Goal: Task Accomplishment & Management: Manage account settings

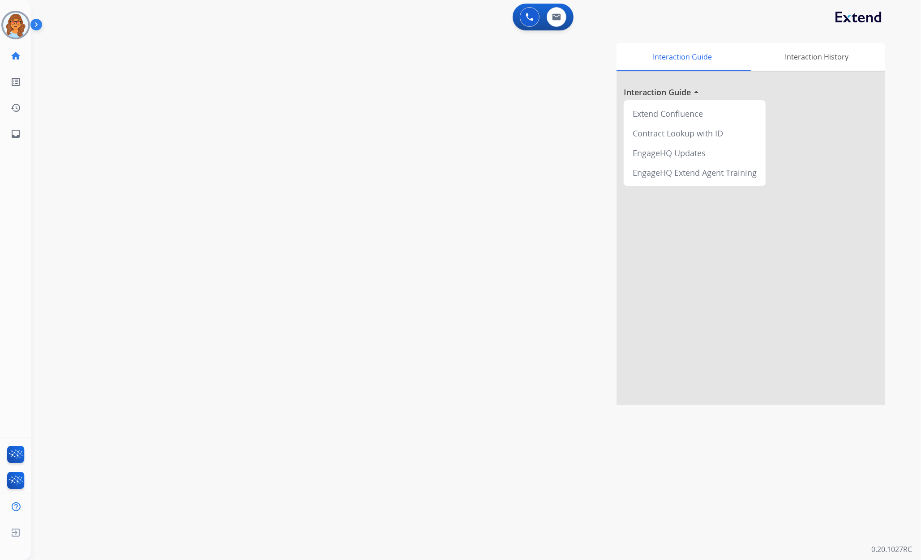
click at [103, 197] on div "swap_horiz Break voice bridge close_fullscreen Connect 3-Way Call merge_type Se…" at bounding box center [465, 218] width 868 height 373
drag, startPoint x: 124, startPoint y: 434, endPoint x: 128, endPoint y: 430, distance: 5.7
click at [124, 434] on div "0 Voice Interactions 0 Email Interactions swap_horiz Break voice bridge close_f…" at bounding box center [475, 280] width 889 height 560
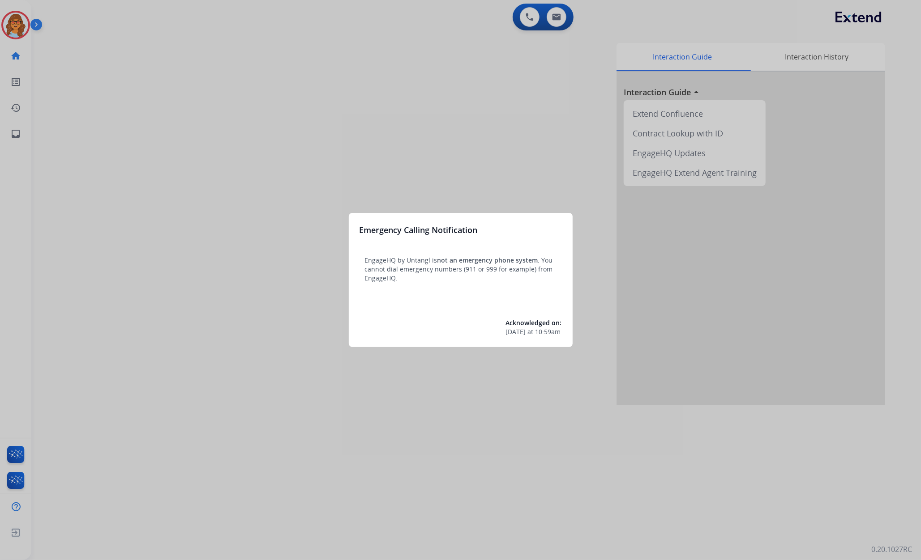
click at [383, 89] on div at bounding box center [460, 280] width 921 height 560
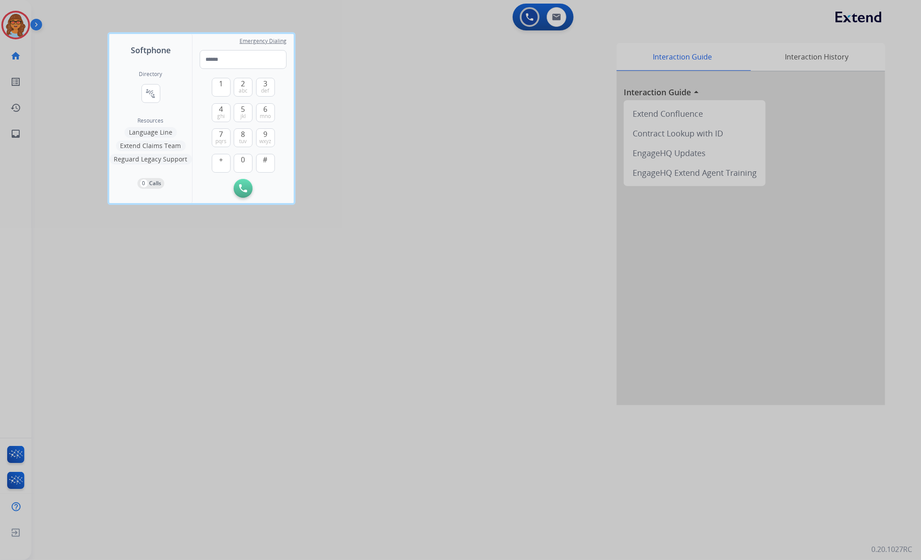
click at [70, 138] on div at bounding box center [460, 280] width 921 height 560
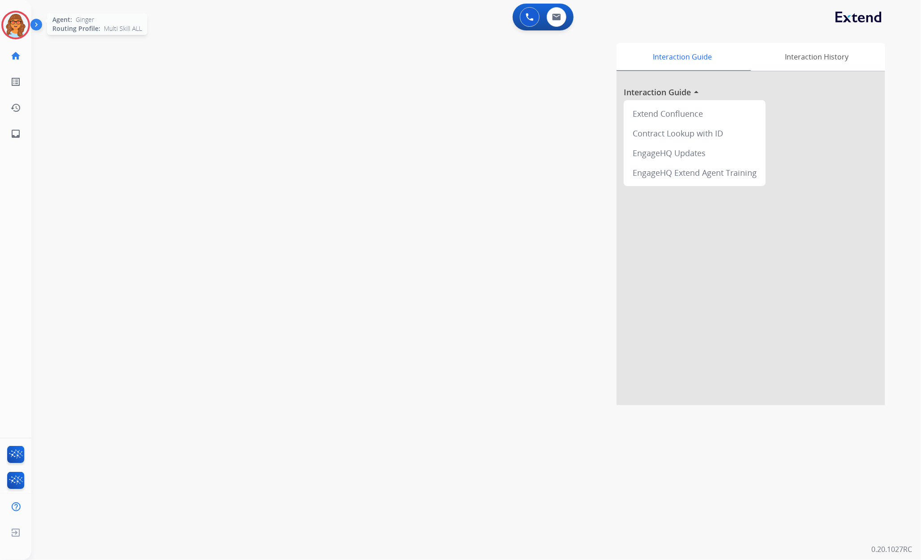
click at [15, 24] on img at bounding box center [15, 25] width 25 height 25
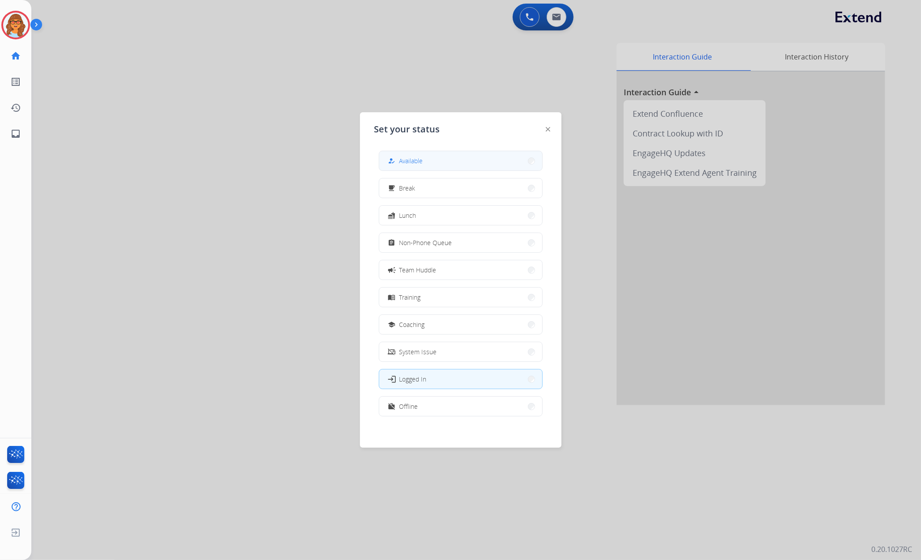
click at [443, 160] on button "how_to_reg Available" at bounding box center [460, 160] width 163 height 19
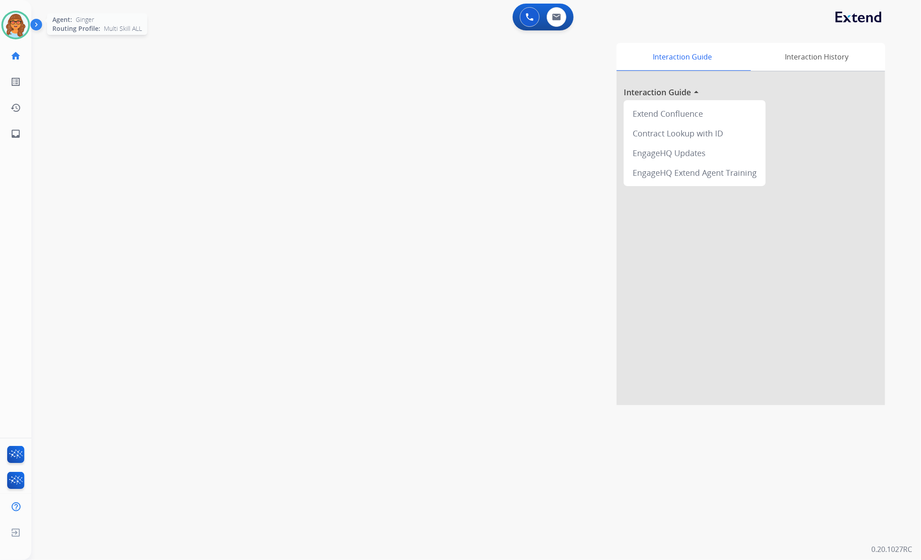
click at [13, 20] on img at bounding box center [15, 25] width 25 height 25
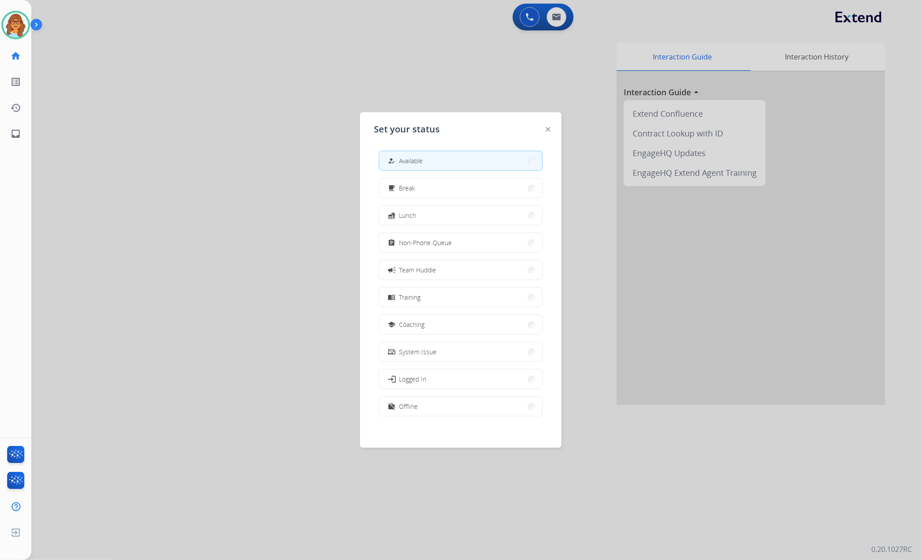
click at [248, 138] on div at bounding box center [460, 280] width 921 height 560
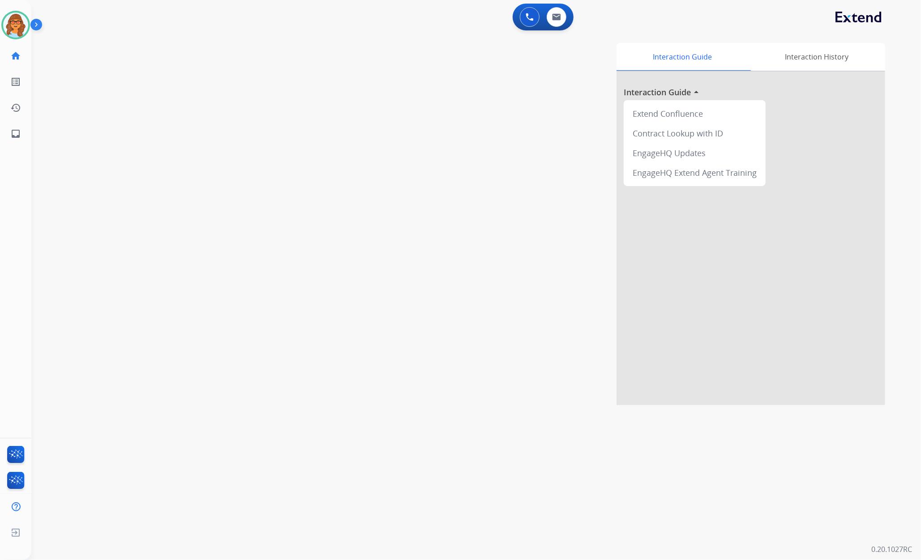
click at [101, 156] on div "swap_horiz Break voice bridge close_fullscreen Connect 3-Way Call merge_type Se…" at bounding box center [465, 218] width 868 height 373
click at [94, 125] on div "phone [PHONE_NUMBER] [PHONE_NUMBER] content_copy access_time Call metrics Queue…" at bounding box center [465, 218] width 868 height 373
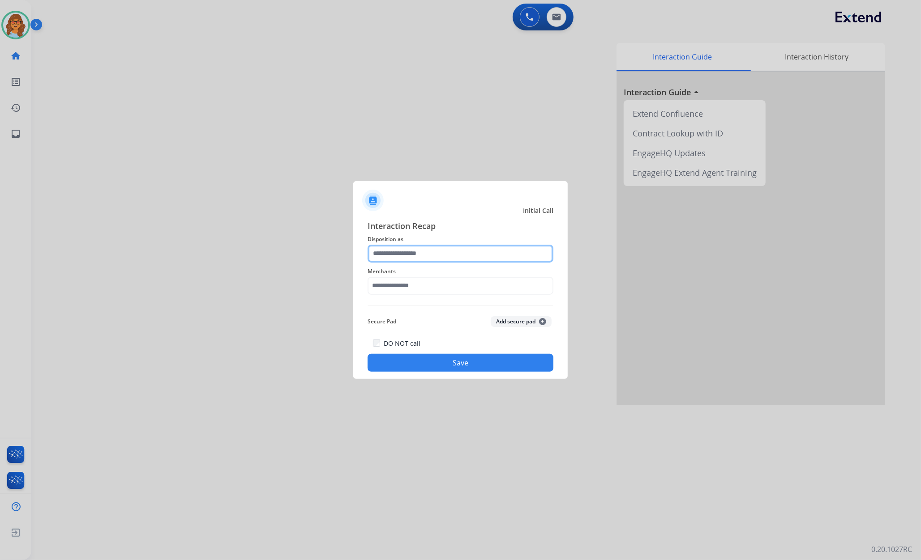
click at [432, 254] on input "text" at bounding box center [461, 254] width 186 height 18
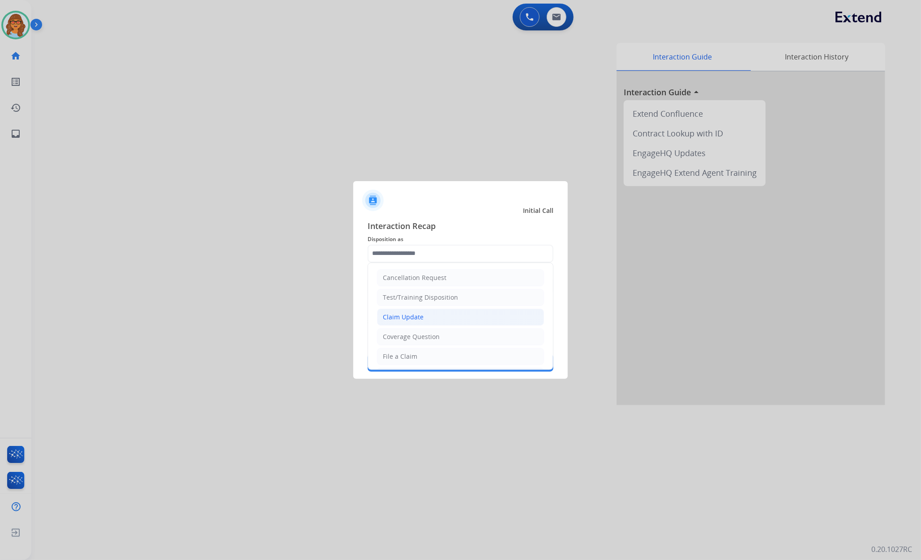
click at [384, 321] on div "Claim Update" at bounding box center [403, 317] width 41 height 9
type input "**********"
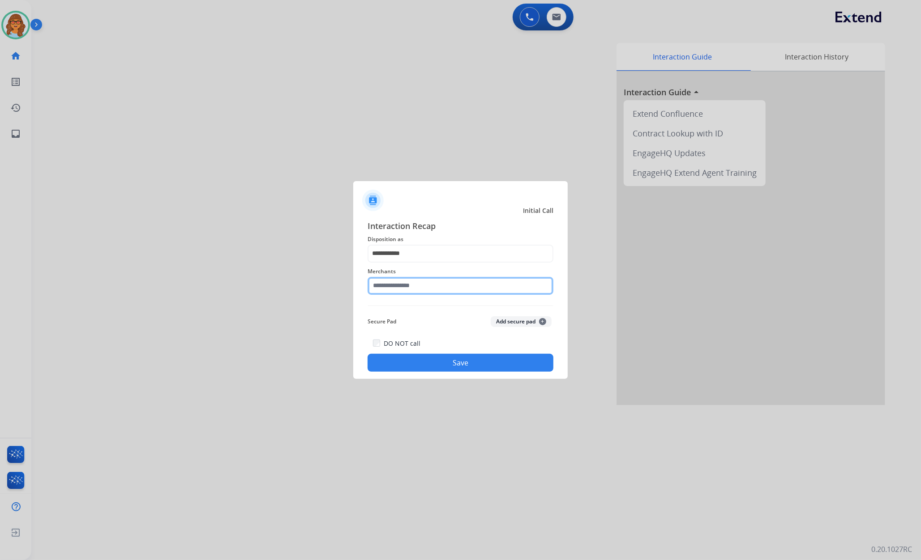
click at [389, 280] on input "text" at bounding box center [461, 286] width 186 height 18
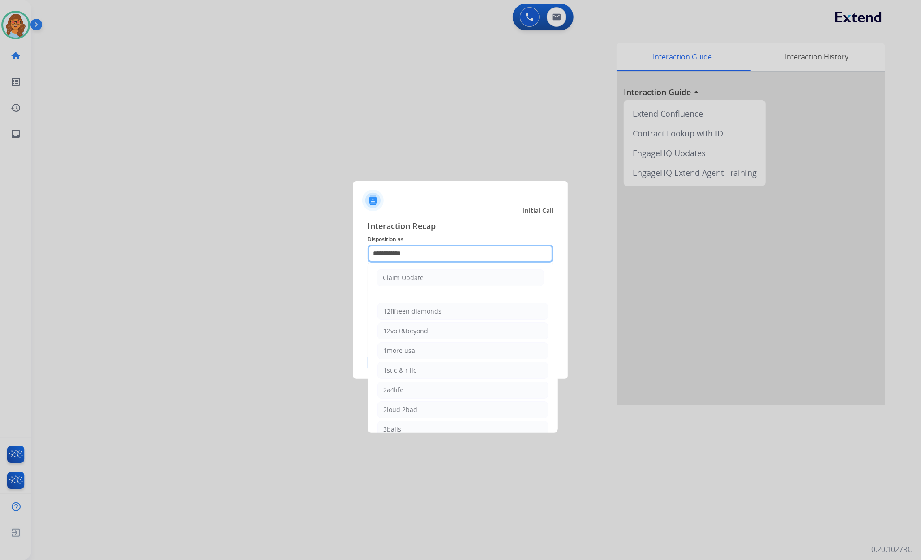
drag, startPoint x: 416, startPoint y: 249, endPoint x: 323, endPoint y: 246, distance: 93.2
click at [0, 251] on app-contact-recap-modal "**********" at bounding box center [0, 280] width 0 height 560
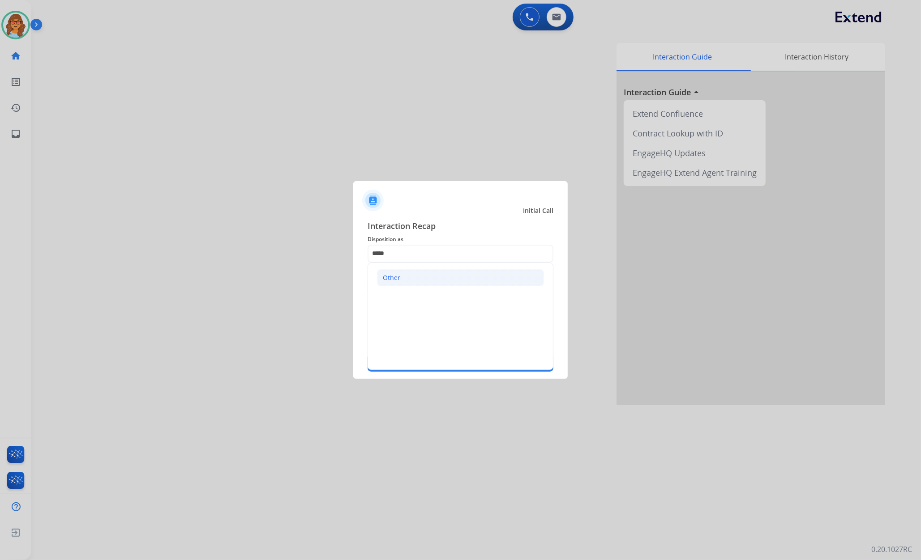
click at [398, 280] on div "Other" at bounding box center [391, 278] width 17 height 9
type input "*****"
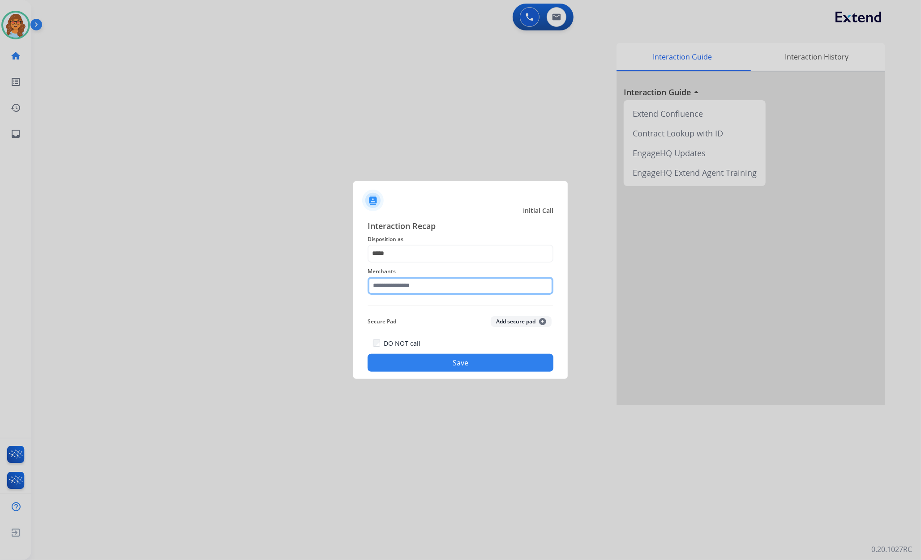
click at [408, 286] on input "text" at bounding box center [461, 286] width 186 height 18
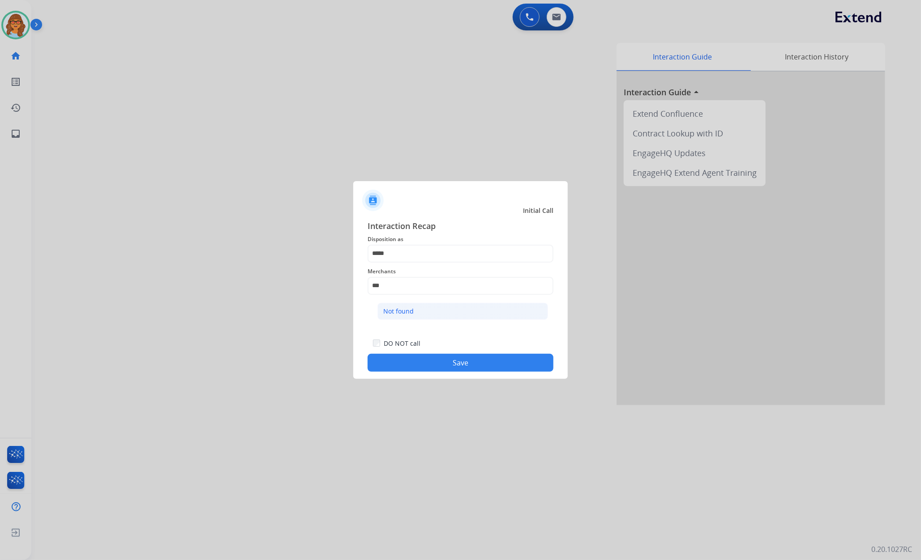
click at [414, 311] on li "Not found" at bounding box center [462, 311] width 171 height 17
type input "*********"
click at [436, 361] on button "Save" at bounding box center [461, 363] width 186 height 18
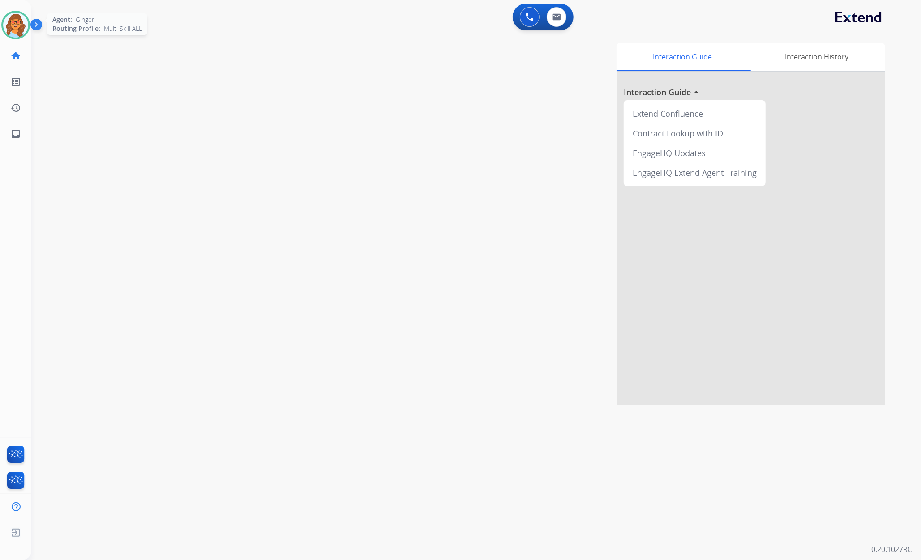
click at [18, 24] on img at bounding box center [15, 25] width 25 height 25
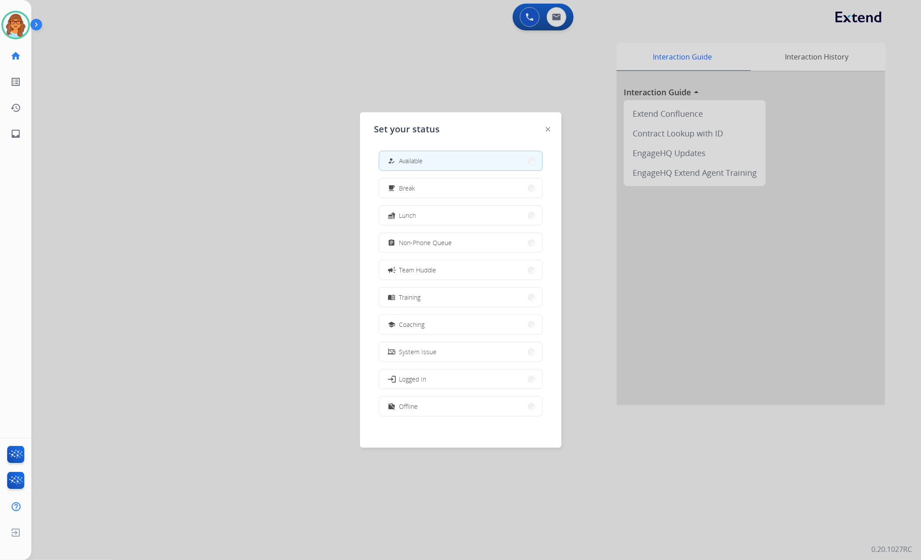
click at [225, 149] on div at bounding box center [460, 280] width 921 height 560
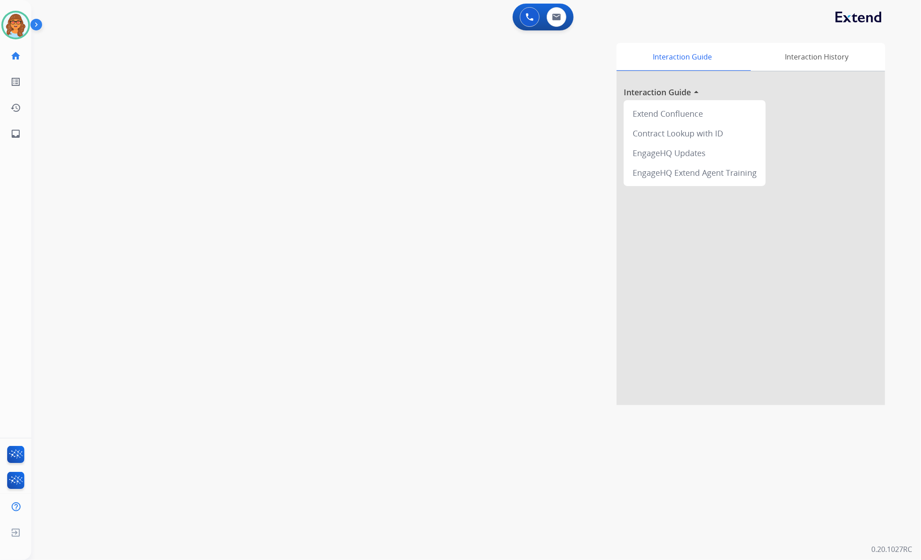
click at [106, 355] on div "swap_horiz Break voice bridge close_fullscreen Connect 3-Way Call merge_type Se…" at bounding box center [465, 218] width 868 height 373
click at [114, 278] on div "swap_horiz Break voice bridge close_fullscreen Connect 3-Way Call merge_type Se…" at bounding box center [465, 218] width 868 height 373
click at [75, 54] on div "swap_horiz Break voice bridge close_fullscreen Connect 3-Way Call merge_type Se…" at bounding box center [465, 218] width 868 height 373
click at [115, 54] on mat-icon "content_copy" at bounding box center [119, 55] width 8 height 8
click at [135, 124] on div "phone [PHONE_NUMBER] [PHONE_NUMBER] content_copy access_time Call metrics Queue…" at bounding box center [465, 218] width 868 height 373
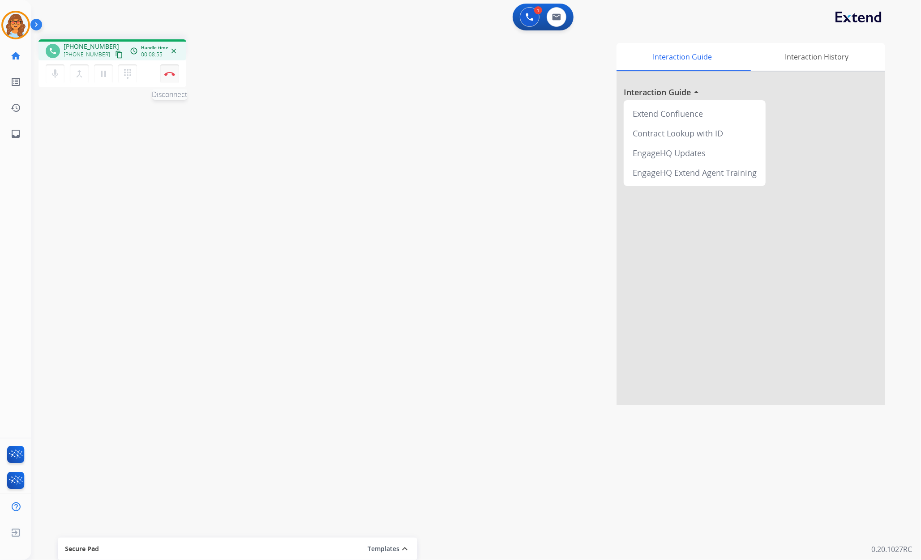
click at [169, 77] on button "Disconnect" at bounding box center [169, 73] width 19 height 19
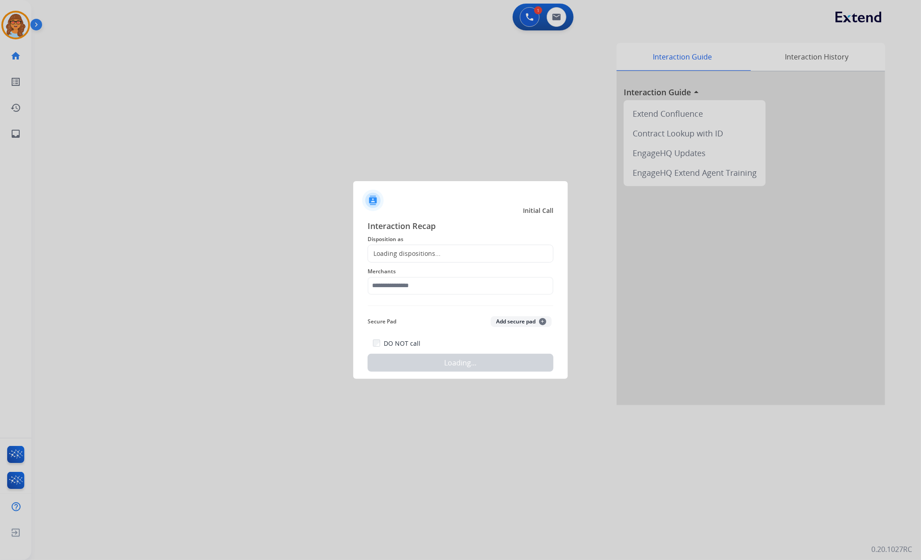
click at [428, 252] on div "Loading dispositions..." at bounding box center [404, 253] width 73 height 9
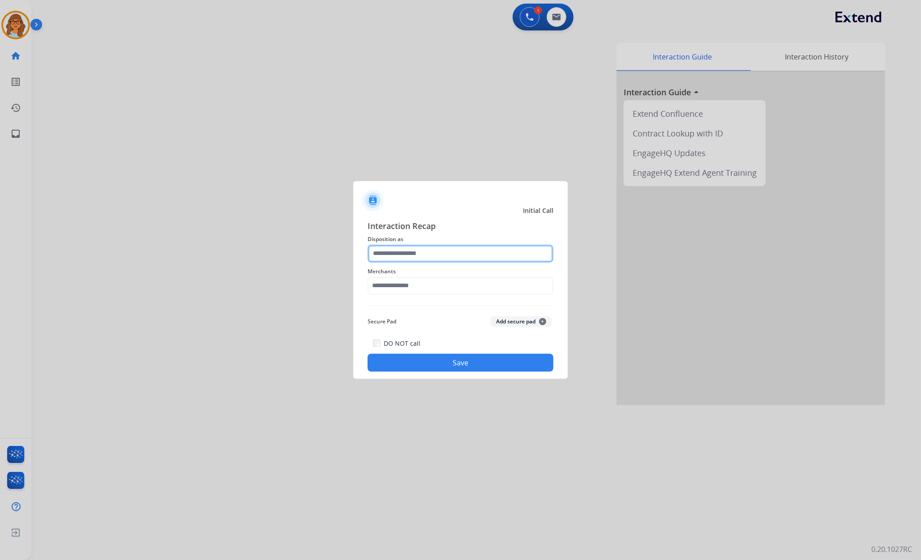
click at [436, 249] on input "text" at bounding box center [461, 254] width 186 height 18
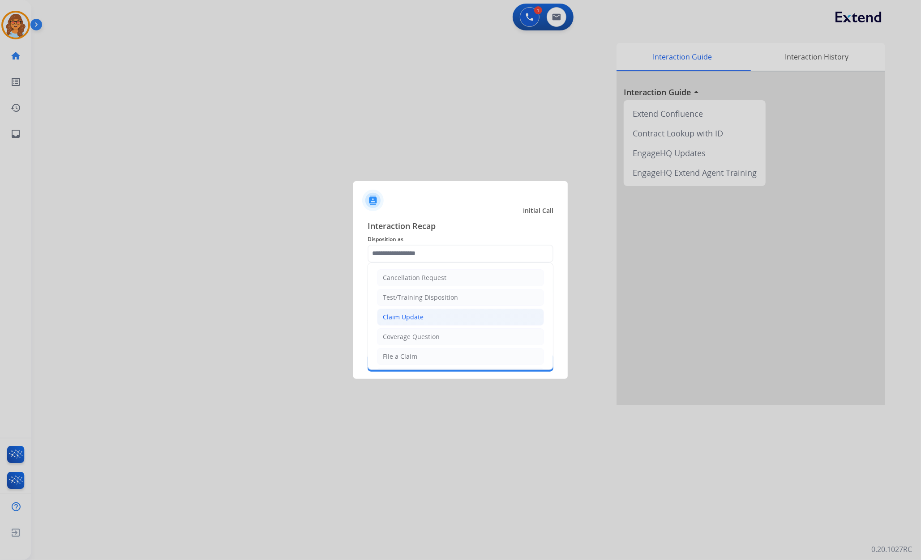
click at [427, 314] on li "Claim Update" at bounding box center [460, 317] width 167 height 17
type input "**********"
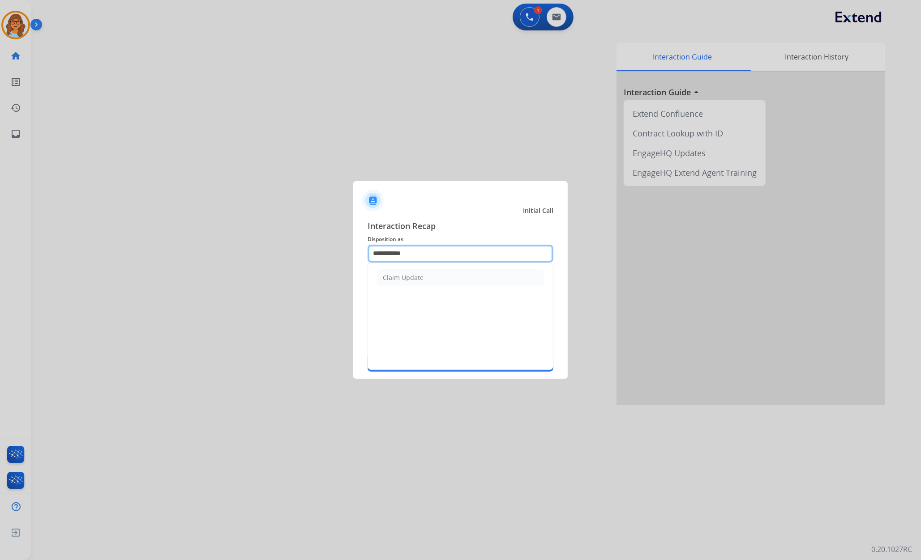
drag, startPoint x: 427, startPoint y: 249, endPoint x: 350, endPoint y: 247, distance: 76.6
click at [0, 249] on app-contact-recap-modal "**********" at bounding box center [0, 280] width 0 height 560
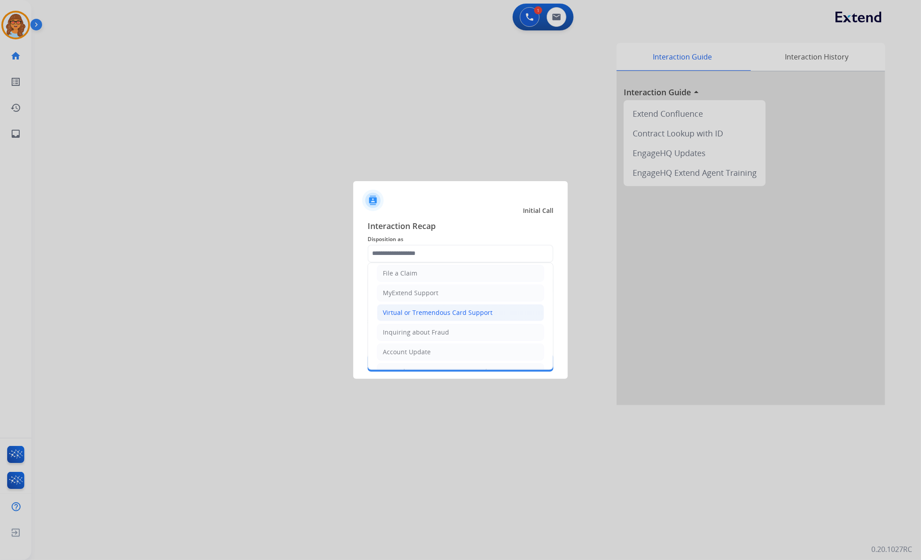
click at [454, 312] on div "Virtual or Tremendous Card Support" at bounding box center [438, 312] width 110 height 9
type input "**********"
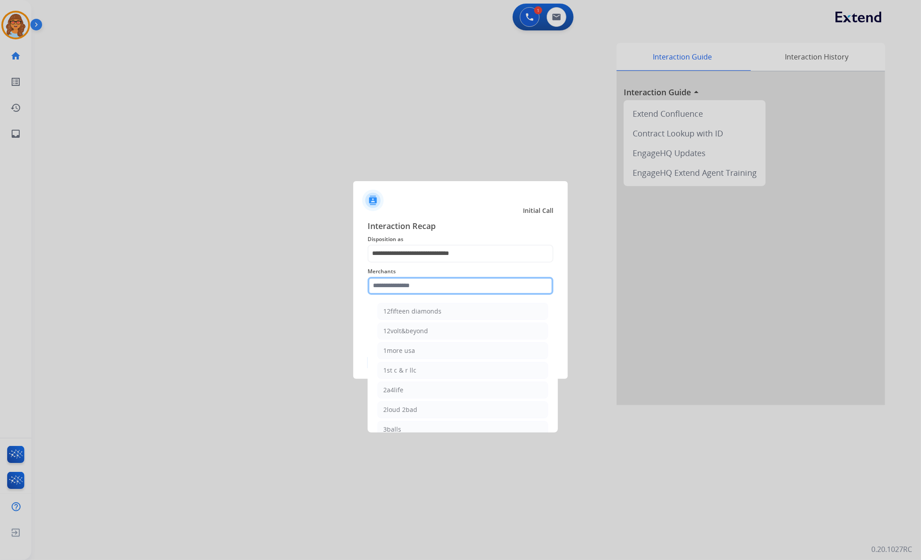
click at [401, 279] on input "text" at bounding box center [461, 286] width 186 height 18
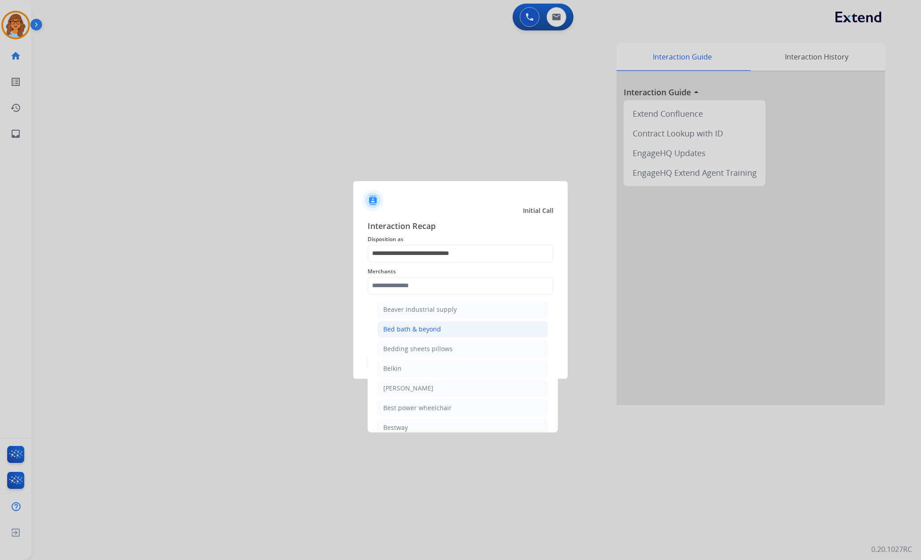
click at [402, 334] on div "Bed bath & beyond" at bounding box center [412, 329] width 58 height 9
type input "**********"
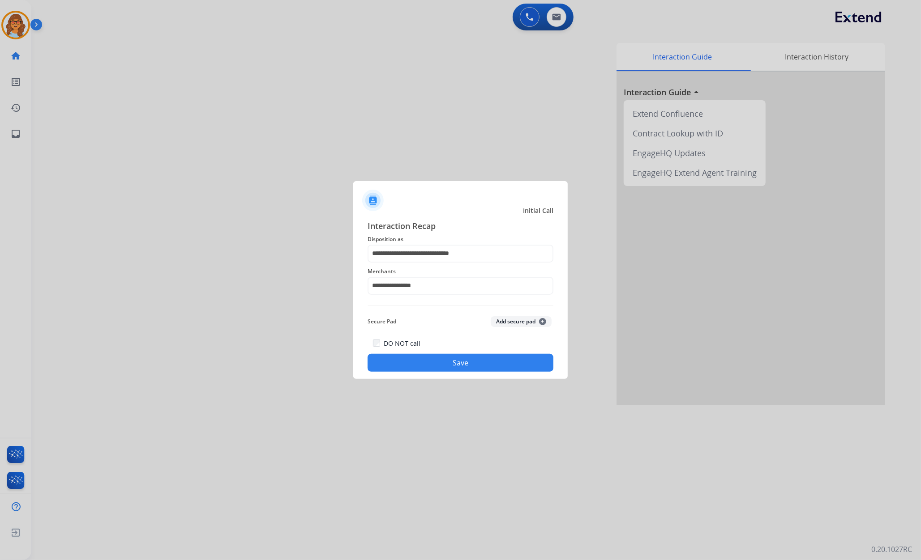
click at [471, 365] on button "Save" at bounding box center [461, 363] width 186 height 18
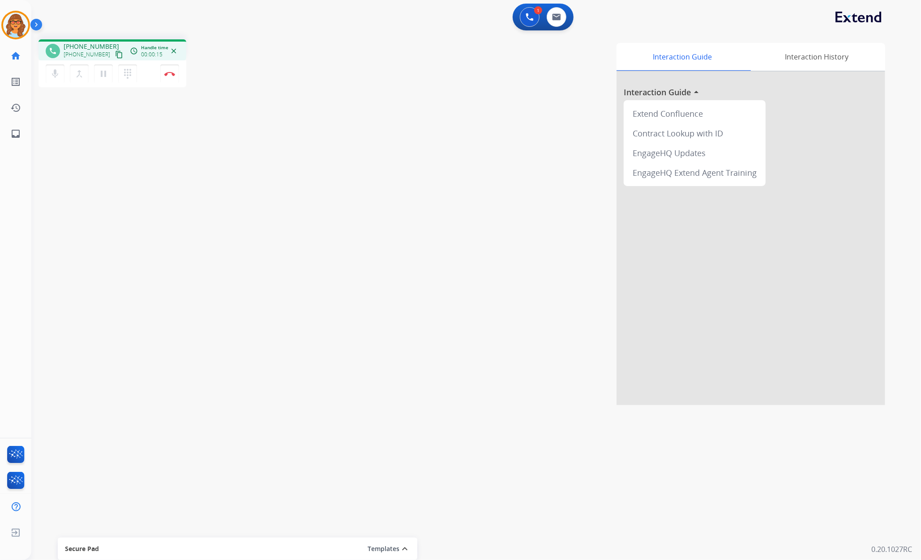
drag, startPoint x: 56, startPoint y: 216, endPoint x: 60, endPoint y: 210, distance: 7.1
click at [59, 213] on div "phone [PHONE_NUMBER] [PHONE_NUMBER] content_copy access_time Call metrics Queue…" at bounding box center [465, 218] width 868 height 373
click at [65, 205] on div "phone [PHONE_NUMBER] [PHONE_NUMBER] content_copy access_time Call metrics Queue…" at bounding box center [465, 218] width 868 height 373
click at [115, 52] on mat-icon "content_copy" at bounding box center [119, 55] width 8 height 8
click at [173, 75] on img at bounding box center [169, 74] width 11 height 4
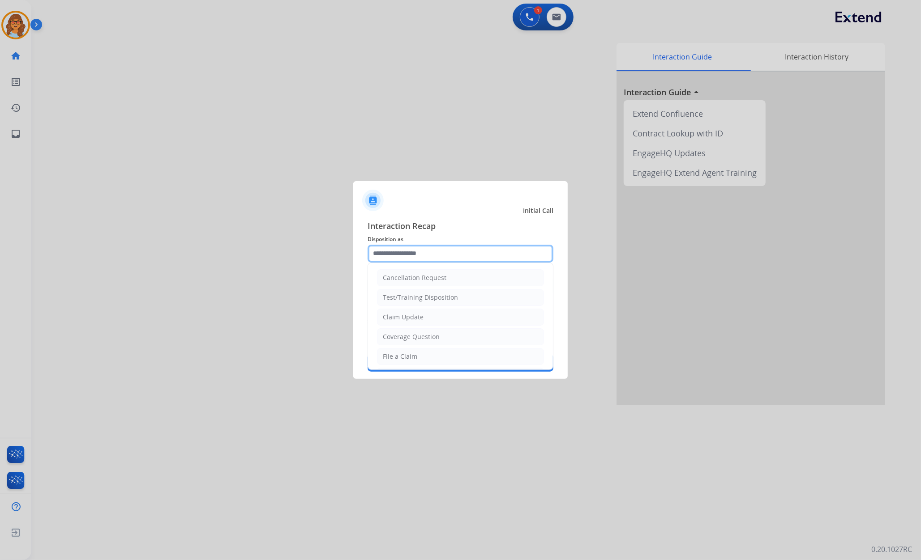
click at [450, 255] on input "text" at bounding box center [461, 254] width 186 height 18
click at [438, 318] on li "Claim Update" at bounding box center [460, 317] width 167 height 17
type input "**********"
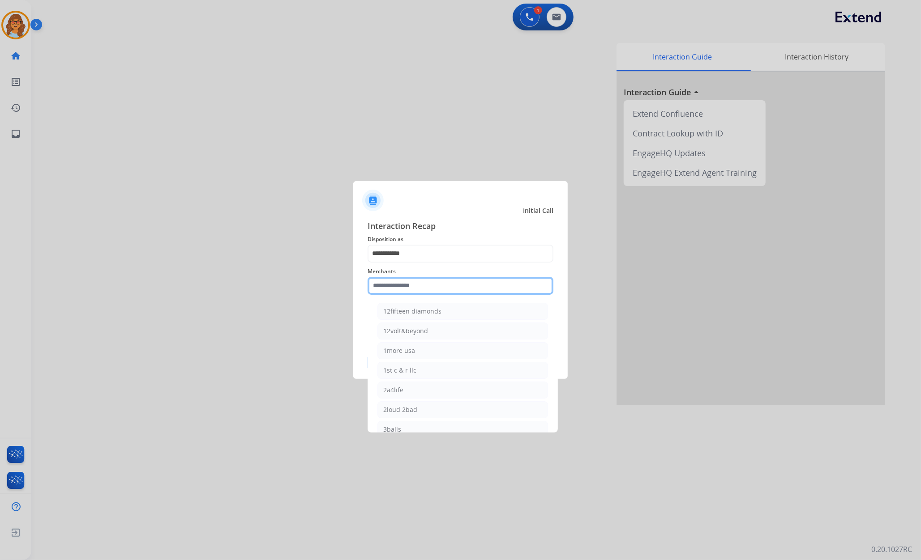
click at [432, 282] on input "text" at bounding box center [461, 286] width 186 height 18
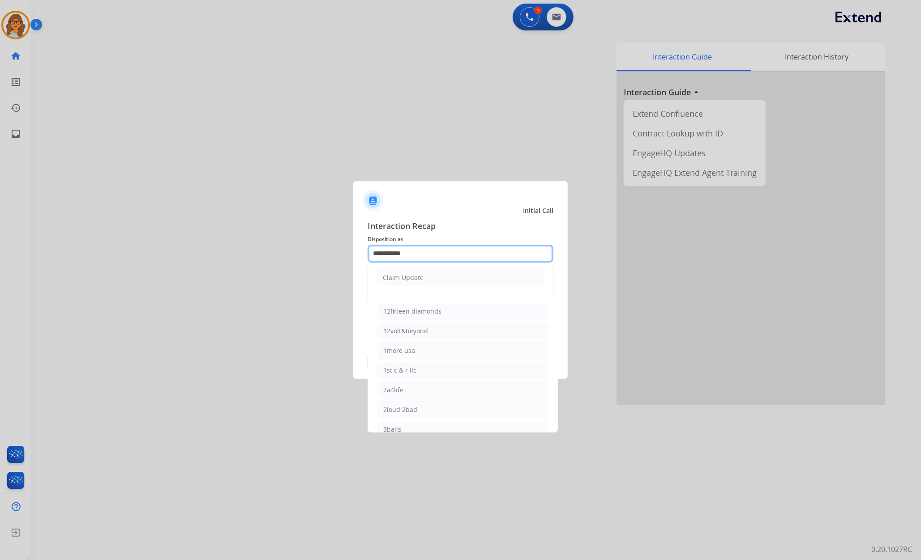
drag, startPoint x: 414, startPoint y: 255, endPoint x: 350, endPoint y: 249, distance: 64.3
click at [354, 249] on div "**********" at bounding box center [460, 296] width 214 height 167
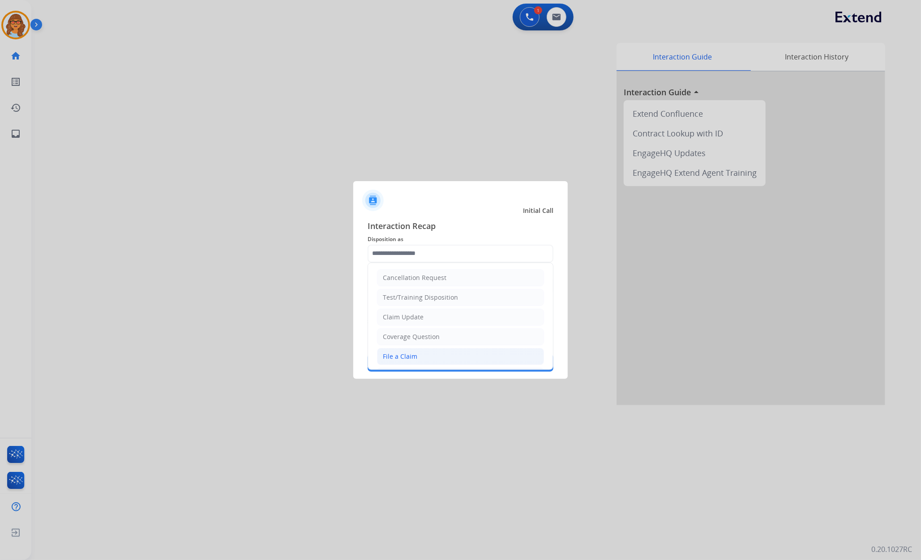
click at [428, 355] on li "File a Claim" at bounding box center [460, 356] width 167 height 17
type input "**********"
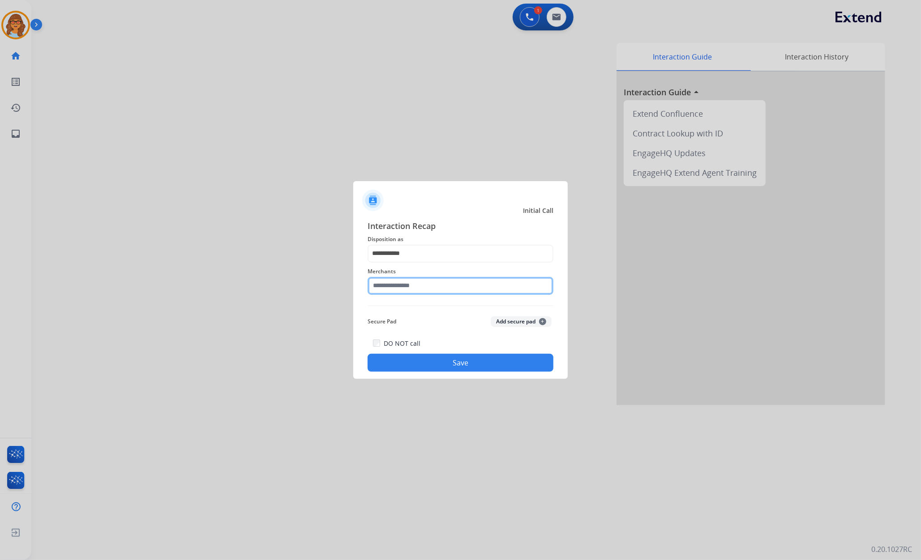
click at [434, 285] on input "text" at bounding box center [461, 286] width 186 height 18
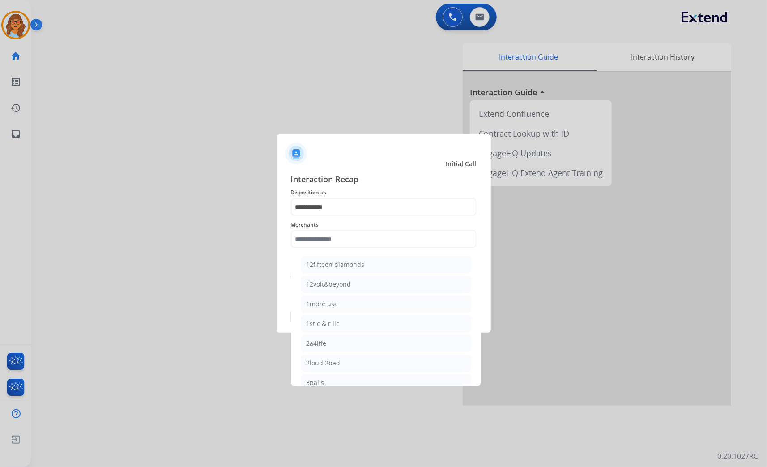
click at [226, 288] on div at bounding box center [383, 233] width 767 height 467
click at [359, 238] on input "text" at bounding box center [384, 239] width 186 height 18
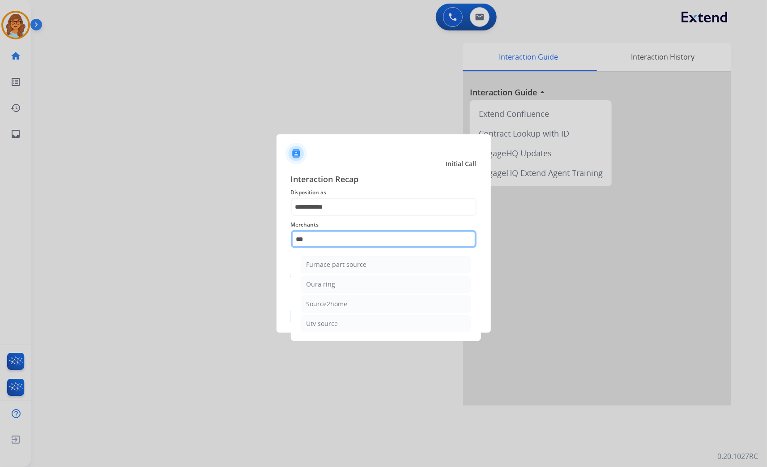
scroll to position [0, 0]
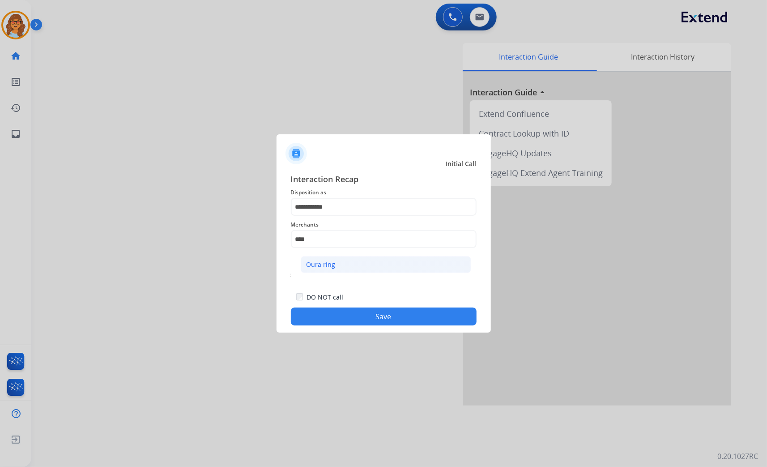
click at [330, 265] on div "Oura ring" at bounding box center [321, 264] width 29 height 9
type input "*********"
click at [406, 319] on button "Save" at bounding box center [384, 317] width 186 height 18
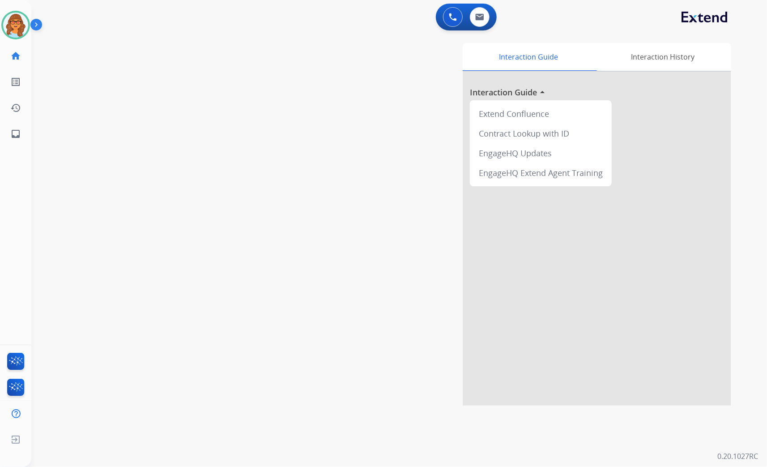
click at [109, 38] on div "swap_horiz Break voice bridge close_fullscreen Connect 3-Way Call merge_type Se…" at bounding box center [388, 218] width 714 height 373
click at [58, 116] on div at bounding box center [383, 233] width 767 height 467
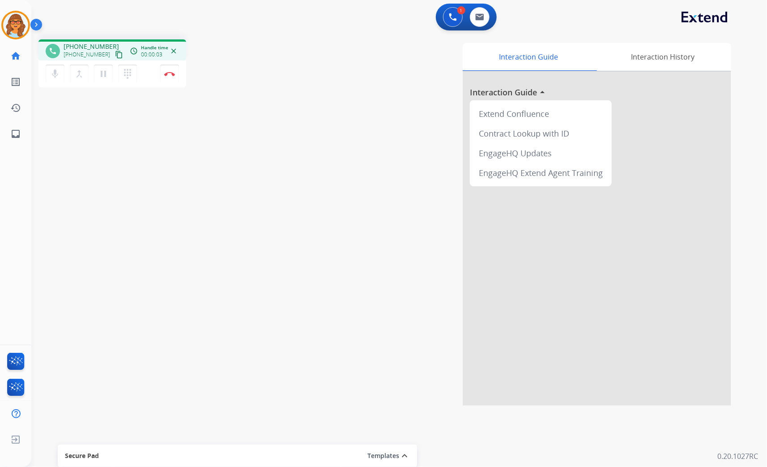
click at [115, 51] on mat-icon "content_copy" at bounding box center [119, 55] width 8 height 8
click at [171, 76] on button "Disconnect" at bounding box center [169, 73] width 19 height 19
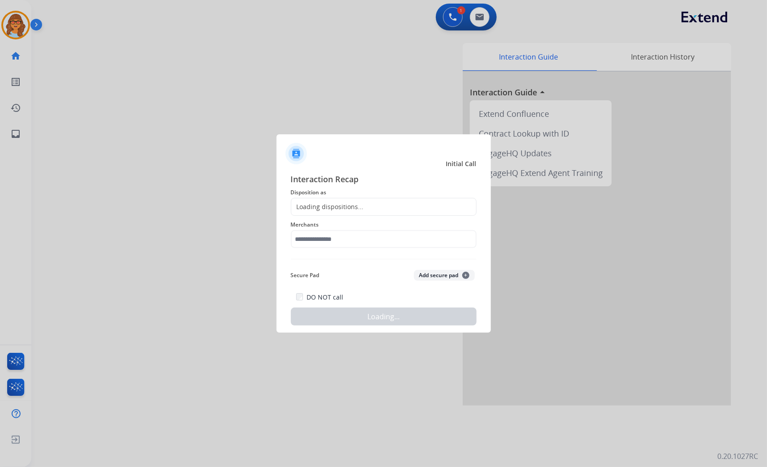
click at [333, 202] on div "Loading dispositions..." at bounding box center [384, 207] width 186 height 18
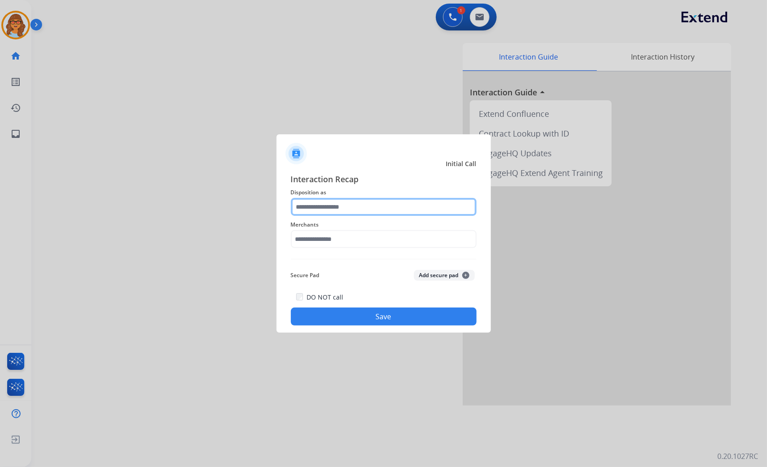
click at [336, 209] on input "text" at bounding box center [384, 207] width 186 height 18
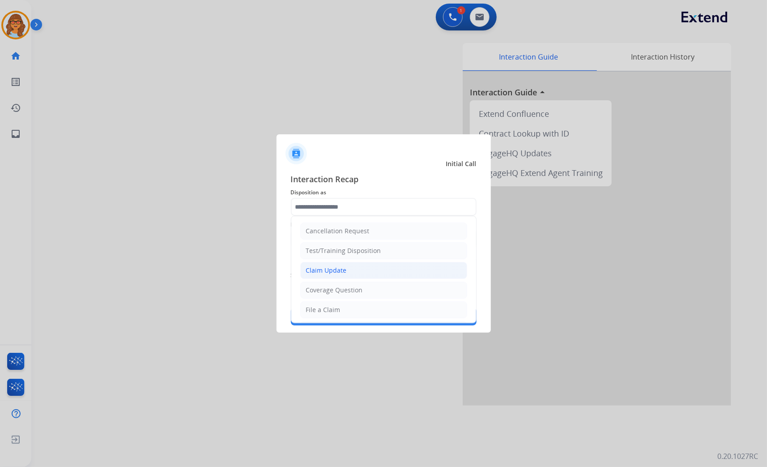
click at [343, 269] on div "Claim Update" at bounding box center [326, 270] width 41 height 9
type input "**********"
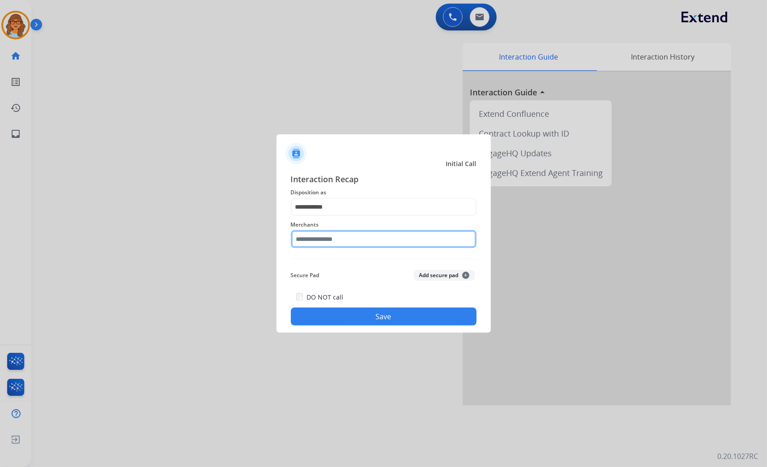
click at [350, 236] on input "text" at bounding box center [384, 239] width 186 height 18
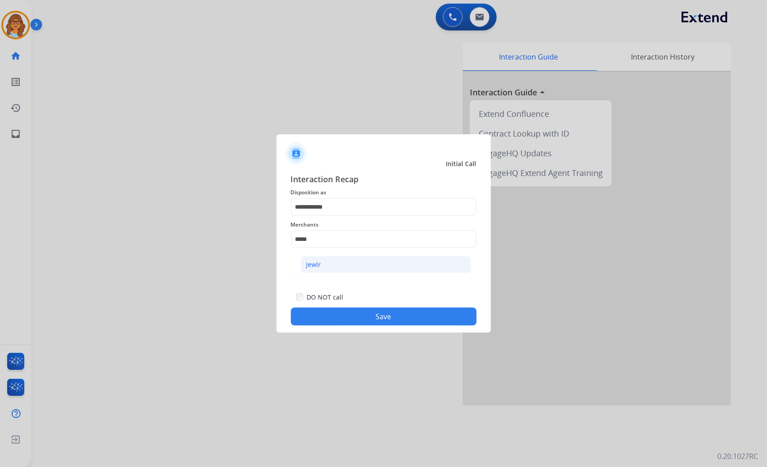
click at [325, 265] on li "Jewlr" at bounding box center [386, 264] width 171 height 17
type input "*****"
click at [401, 319] on button "Save" at bounding box center [384, 317] width 186 height 18
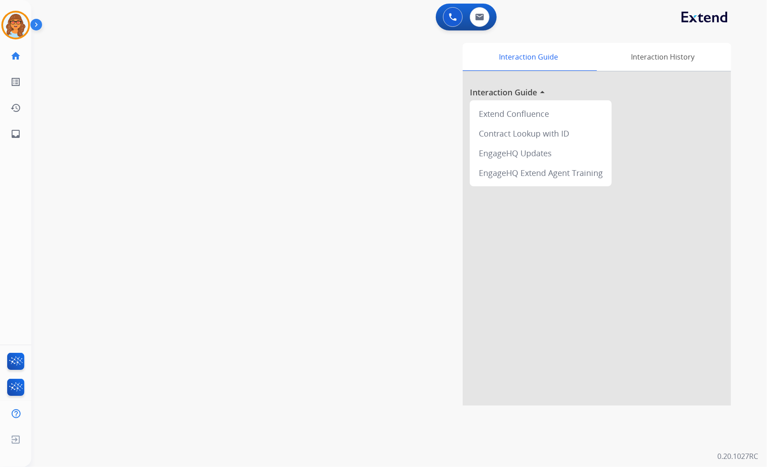
click at [140, 87] on div "swap_horiz Break voice bridge close_fullscreen Connect 3-Way Call merge_type Se…" at bounding box center [388, 218] width 714 height 373
click at [7, 23] on img at bounding box center [15, 25] width 25 height 25
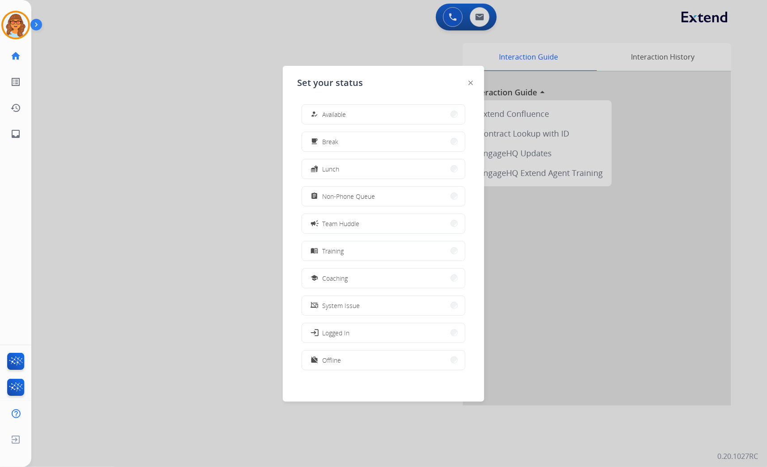
click at [227, 248] on div at bounding box center [383, 233] width 767 height 467
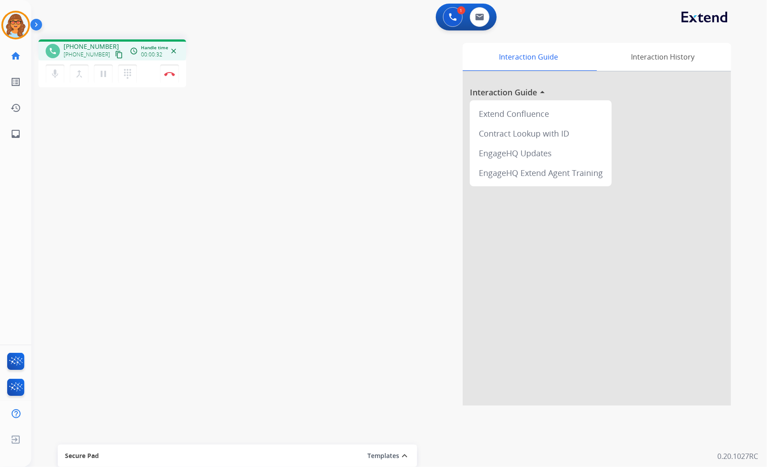
click at [115, 54] on mat-icon "content_copy" at bounding box center [119, 55] width 8 height 8
click at [111, 206] on div "phone [PHONE_NUMBER] [PHONE_NUMBER] content_copy access_time Call metrics Queue…" at bounding box center [388, 218] width 714 height 373
click at [172, 72] on img at bounding box center [169, 74] width 11 height 4
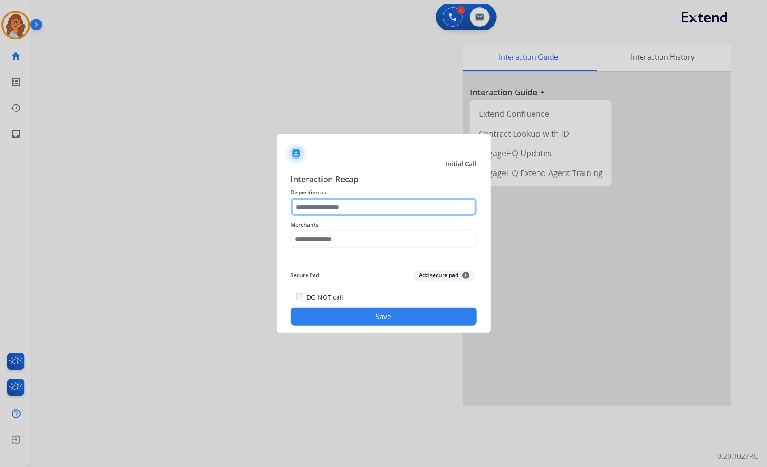
click at [342, 207] on input "text" at bounding box center [384, 207] width 186 height 18
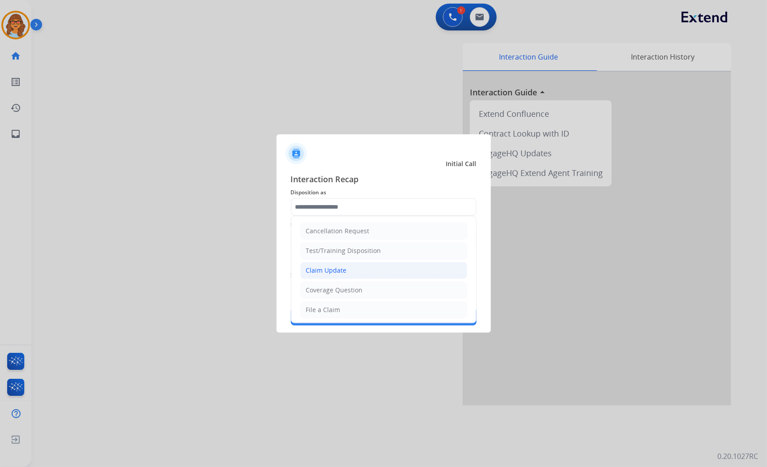
click at [334, 272] on div "Claim Update" at bounding box center [326, 270] width 41 height 9
type input "**********"
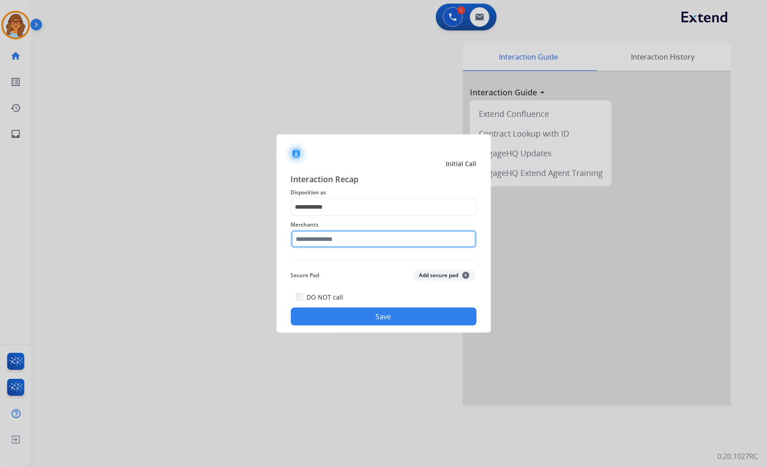
click at [335, 233] on input "text" at bounding box center [384, 239] width 186 height 18
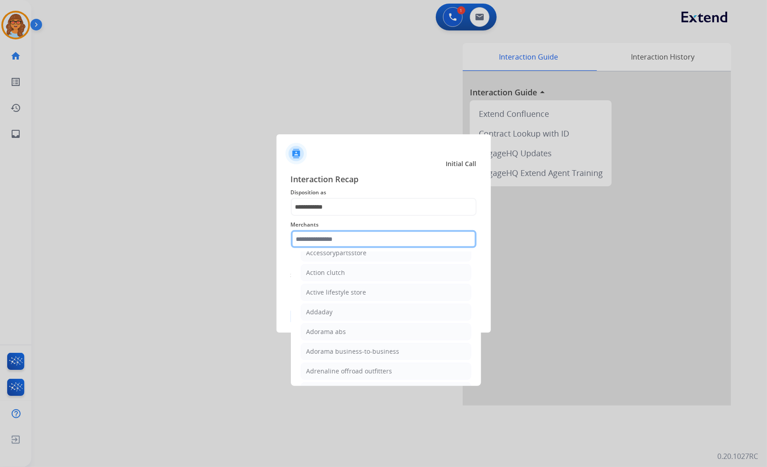
scroll to position [199, 0]
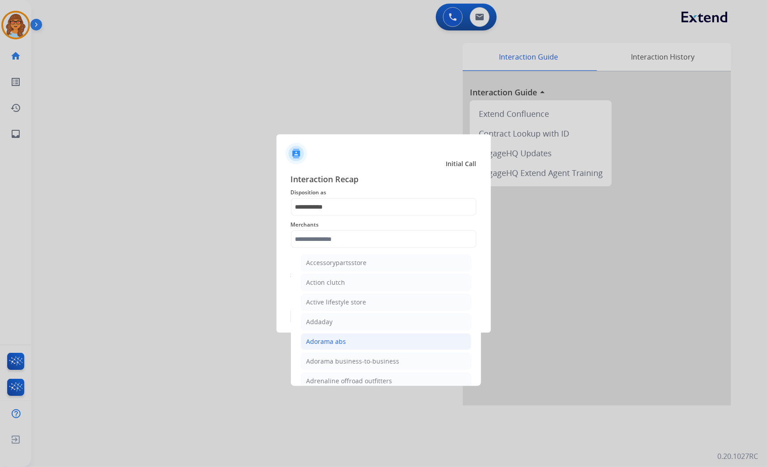
click at [350, 346] on li "Adorama abs" at bounding box center [386, 341] width 171 height 17
type input "**********"
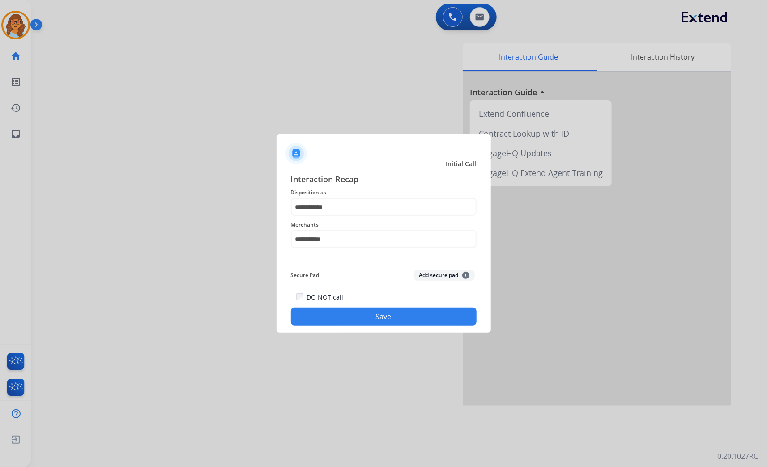
click at [381, 312] on button "Save" at bounding box center [384, 317] width 186 height 18
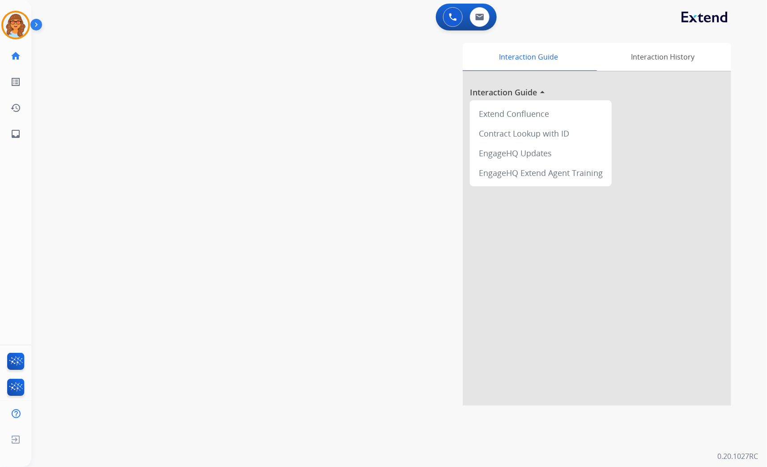
click at [126, 209] on div "swap_horiz Break voice bridge close_fullscreen Connect 3-Way Call merge_type Se…" at bounding box center [388, 218] width 714 height 373
click at [115, 53] on mat-icon "content_copy" at bounding box center [119, 55] width 8 height 8
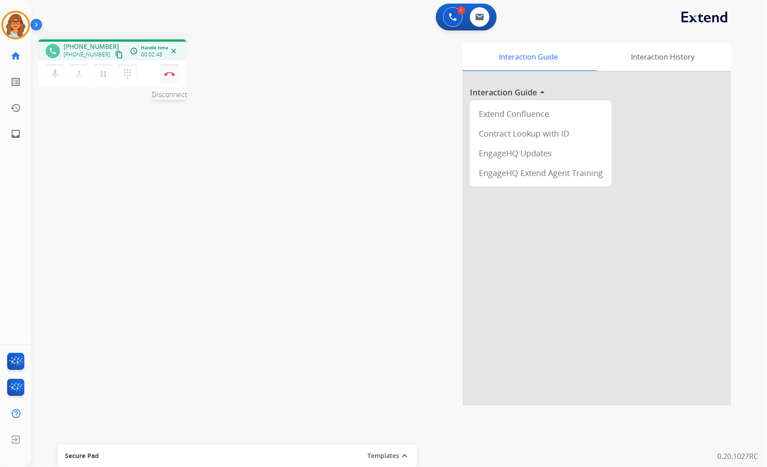
click at [175, 72] on img at bounding box center [169, 74] width 11 height 4
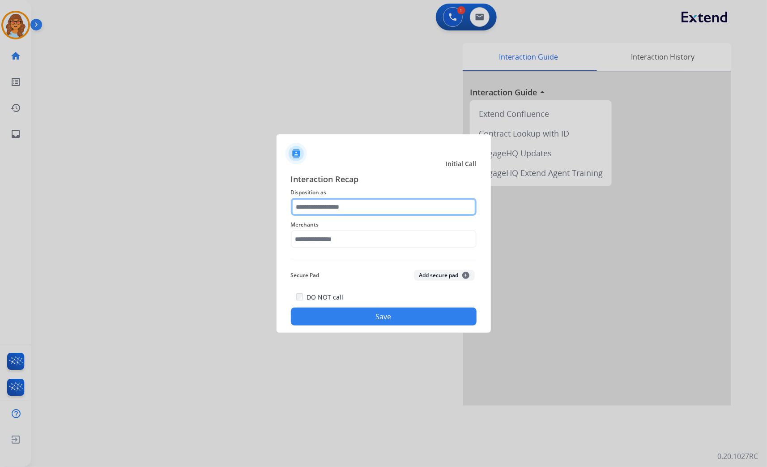
click at [317, 198] on input "text" at bounding box center [384, 207] width 186 height 18
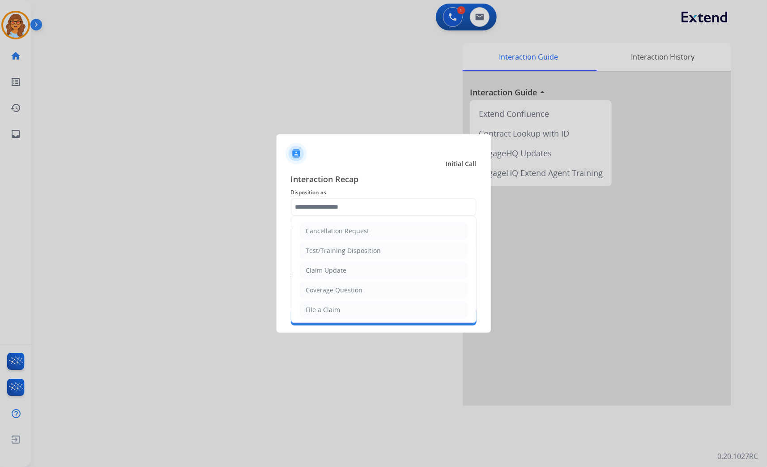
click at [335, 274] on div "Claim Update" at bounding box center [326, 270] width 41 height 9
type input "**********"
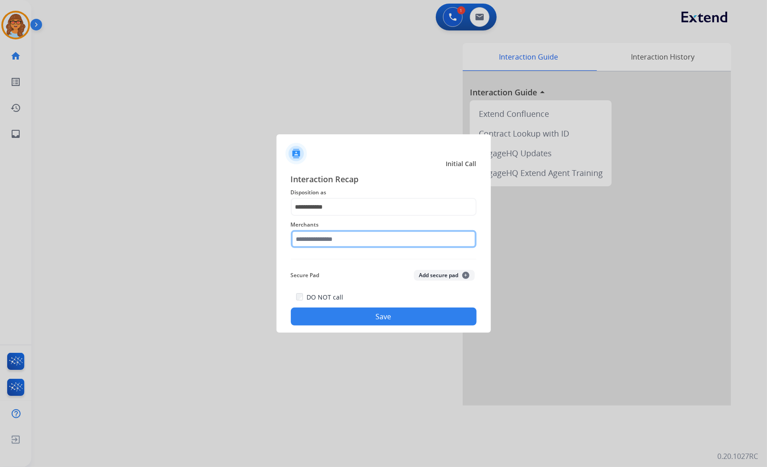
click at [357, 234] on input "text" at bounding box center [384, 239] width 186 height 18
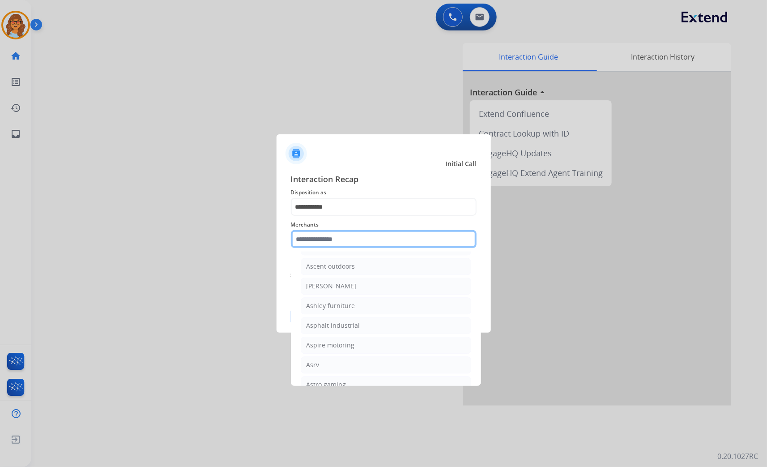
scroll to position [1293, 0]
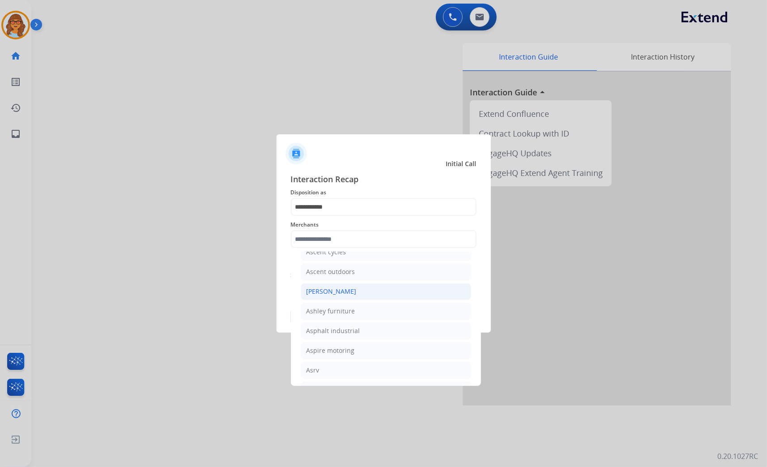
click at [335, 295] on div "[PERSON_NAME]" at bounding box center [332, 291] width 50 height 9
type input "**********"
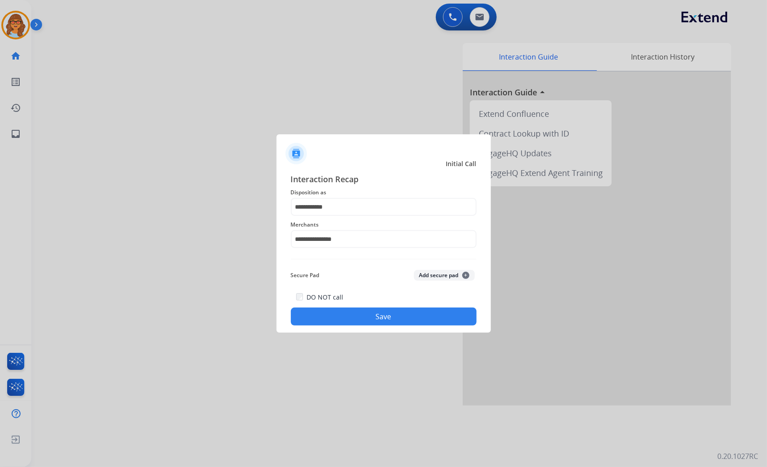
click at [387, 318] on button "Save" at bounding box center [384, 317] width 186 height 18
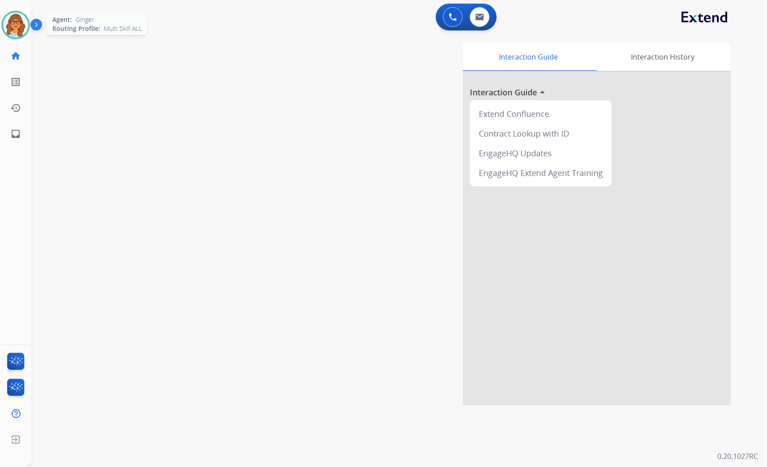
drag, startPoint x: 19, startPoint y: 32, endPoint x: 24, endPoint y: 33, distance: 4.6
click at [19, 32] on img at bounding box center [15, 25] width 25 height 25
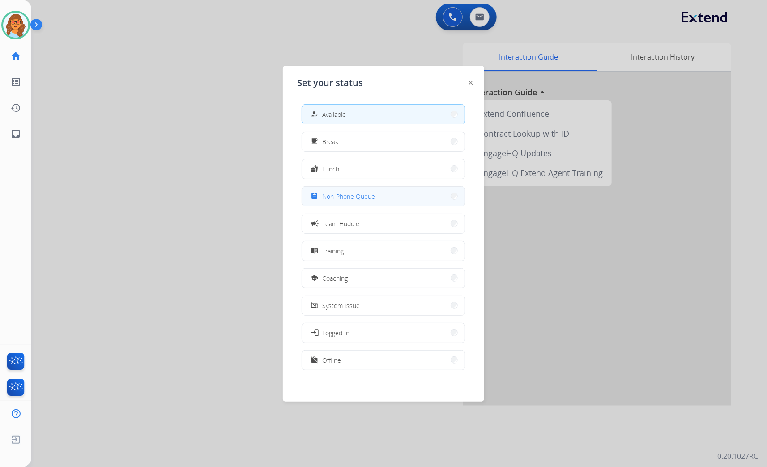
click at [403, 195] on button "assignment Non-Phone Queue" at bounding box center [383, 196] width 163 height 19
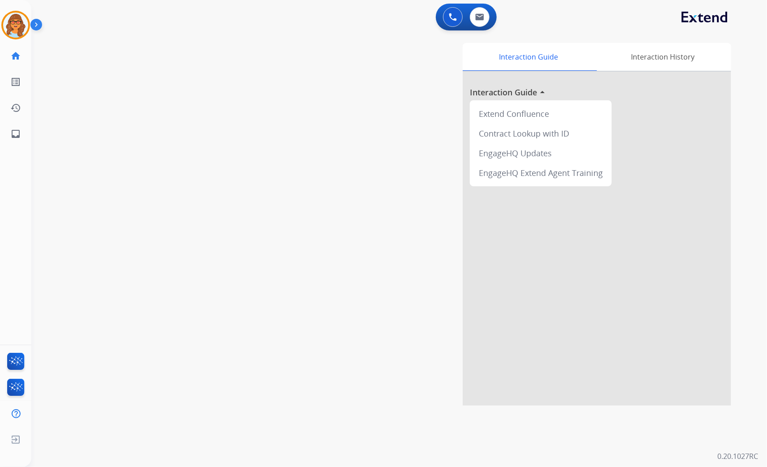
click at [68, 85] on div "swap_horiz Break voice bridge close_fullscreen Connect 3-Way Call merge_type Se…" at bounding box center [388, 218] width 714 height 373
click at [15, 21] on img at bounding box center [15, 25] width 25 height 25
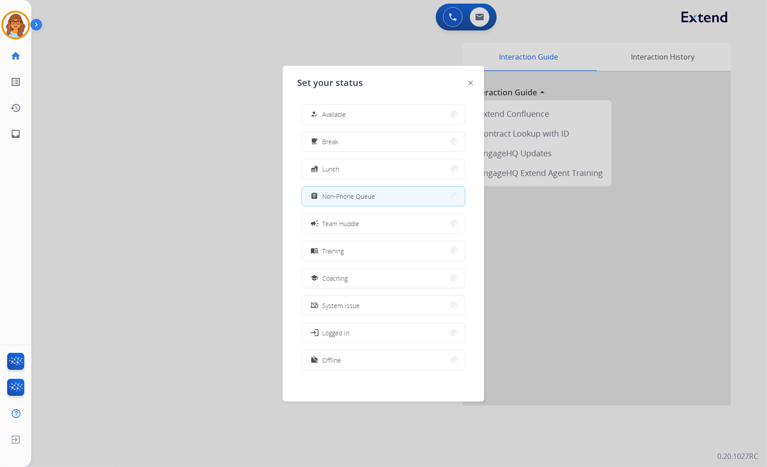
click at [208, 98] on div at bounding box center [383, 233] width 767 height 467
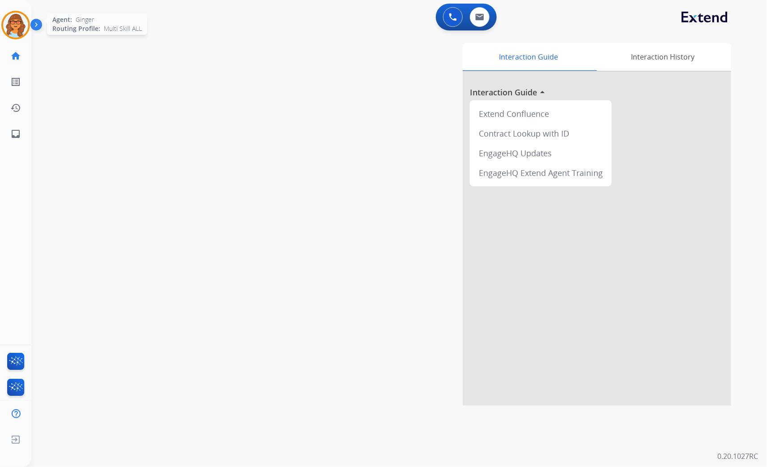
click at [19, 28] on img at bounding box center [15, 25] width 25 height 25
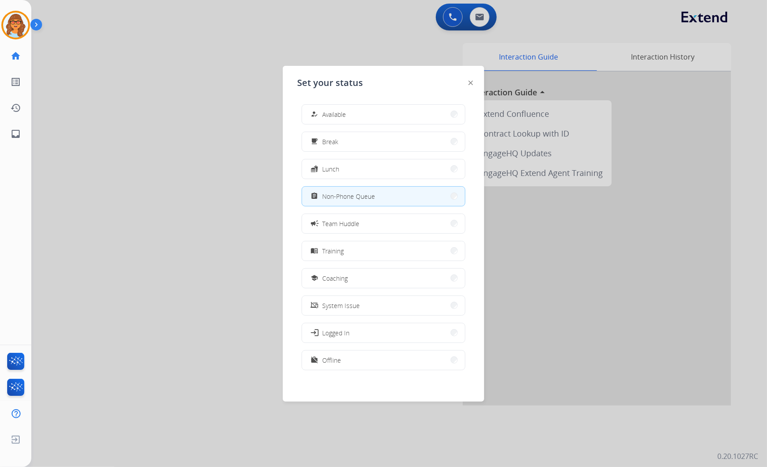
click at [380, 117] on button "how_to_reg Available" at bounding box center [383, 114] width 163 height 19
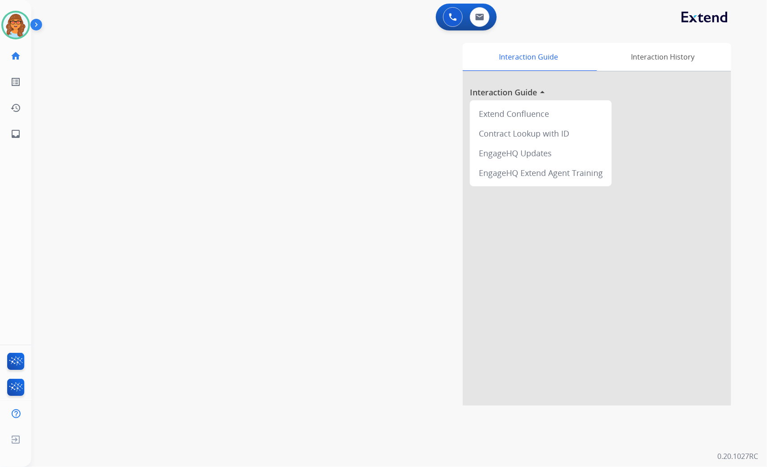
click at [290, 283] on div "Interaction Guide Interaction History Interaction Guide arrow_drop_up Extend Co…" at bounding box center [509, 224] width 446 height 363
click at [108, 46] on div "swap_horiz Break voice bridge close_fullscreen Connect 3-Way Call merge_type Se…" at bounding box center [388, 218] width 714 height 373
click at [17, 24] on img at bounding box center [15, 25] width 25 height 25
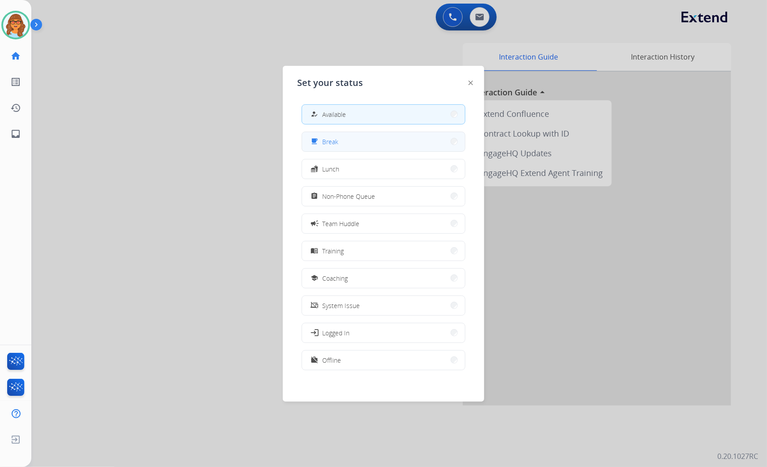
click at [336, 139] on span "Break" at bounding box center [330, 141] width 16 height 9
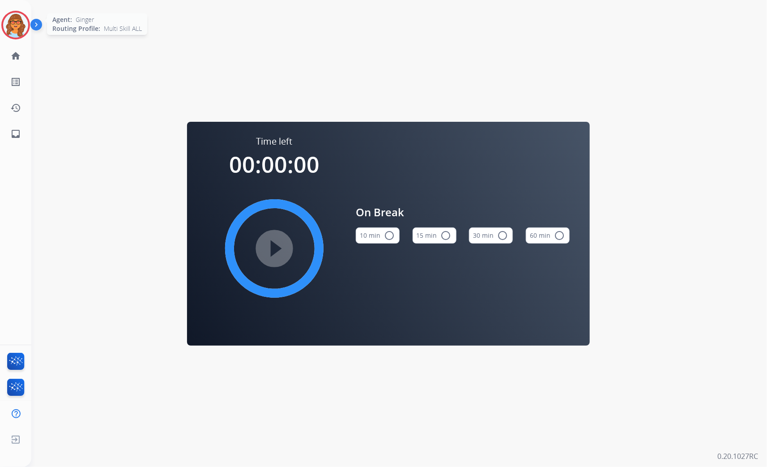
click at [21, 25] on img at bounding box center [15, 25] width 25 height 25
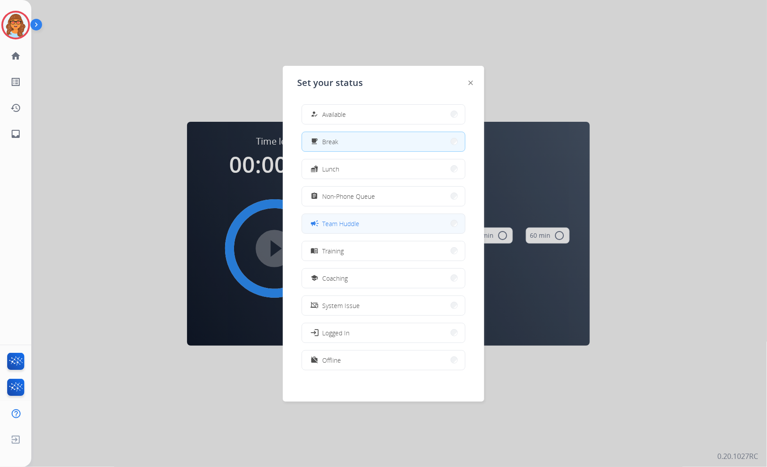
click at [361, 224] on button "campaign Team Huddle" at bounding box center [383, 223] width 163 height 19
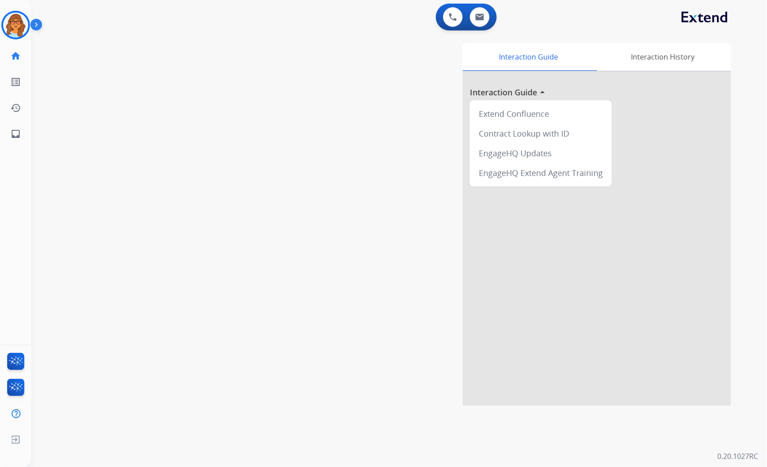
click at [739, 157] on div "Interaction Guide Interaction History Interaction Guide arrow_drop_up Extend Co…" at bounding box center [516, 222] width 460 height 366
click at [18, 18] on img at bounding box center [15, 25] width 25 height 25
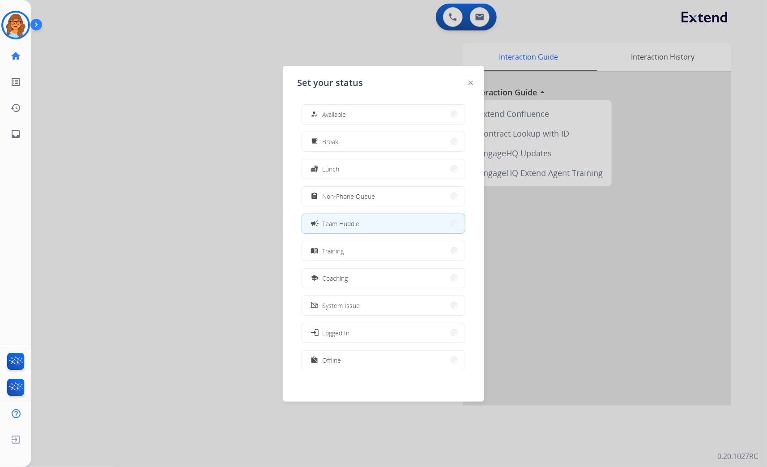
click at [363, 227] on button "campaign Team Huddle" at bounding box center [383, 223] width 163 height 19
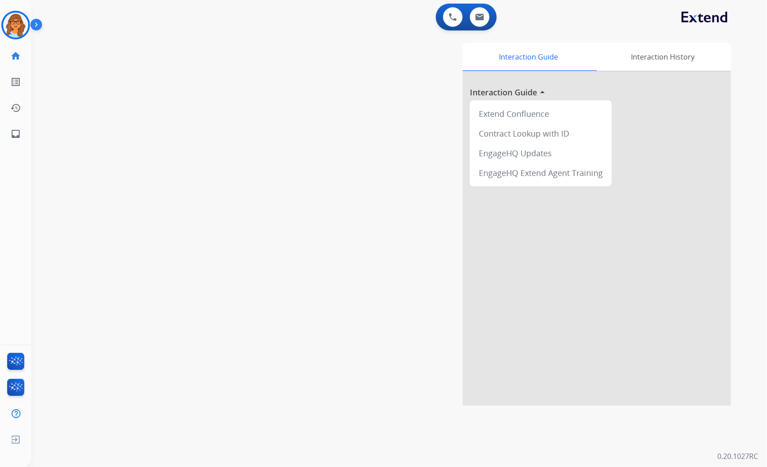
drag, startPoint x: 21, startPoint y: 22, endPoint x: 44, endPoint y: 23, distance: 22.8
click at [21, 21] on img at bounding box center [15, 25] width 25 height 25
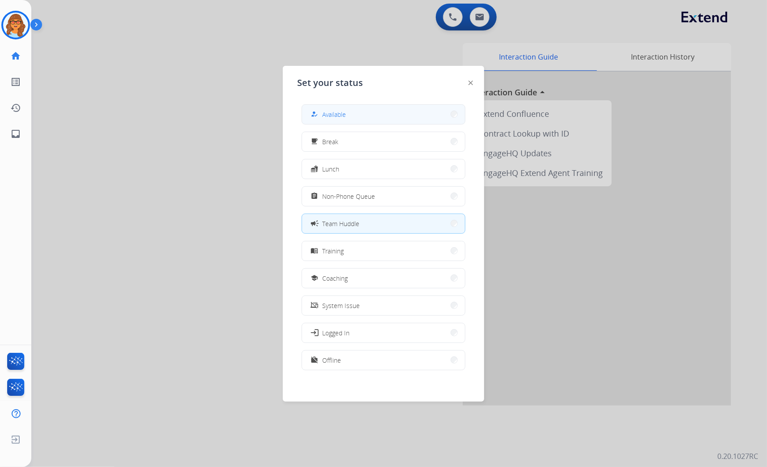
click at [360, 115] on button "how_to_reg Available" at bounding box center [383, 114] width 163 height 19
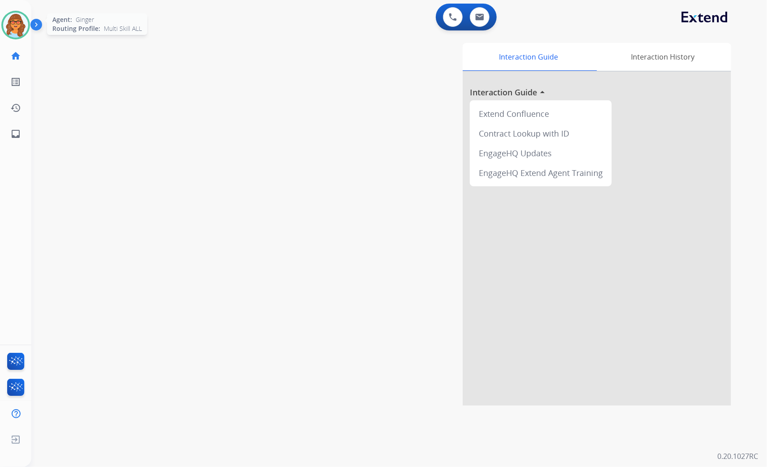
click at [16, 26] on img at bounding box center [15, 25] width 25 height 25
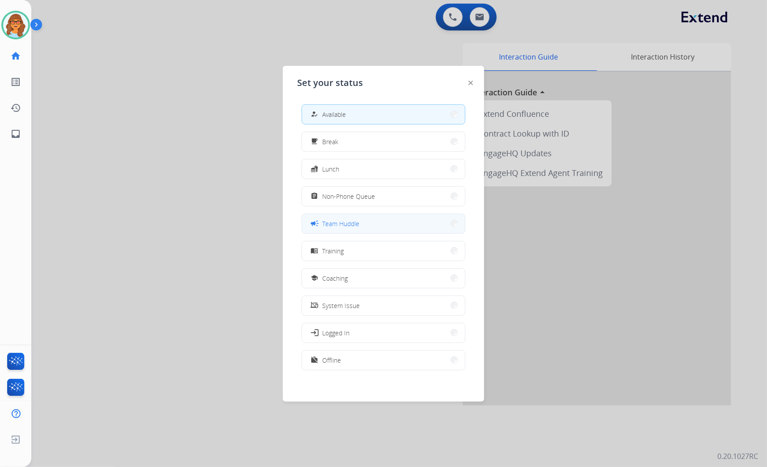
click at [368, 222] on button "campaign Team Huddle" at bounding box center [383, 223] width 163 height 19
